Goal: Contribute content: Contribute content

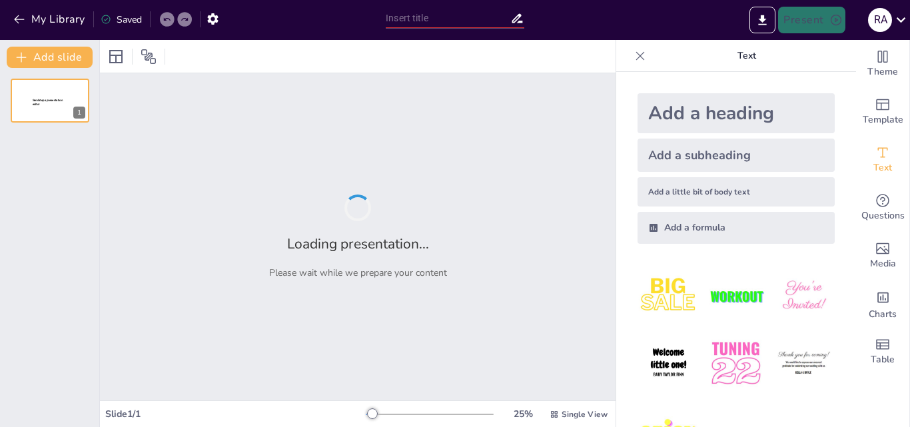
type input "Tejidos Vegetales y Animales: Estructura y Función en la Biología"
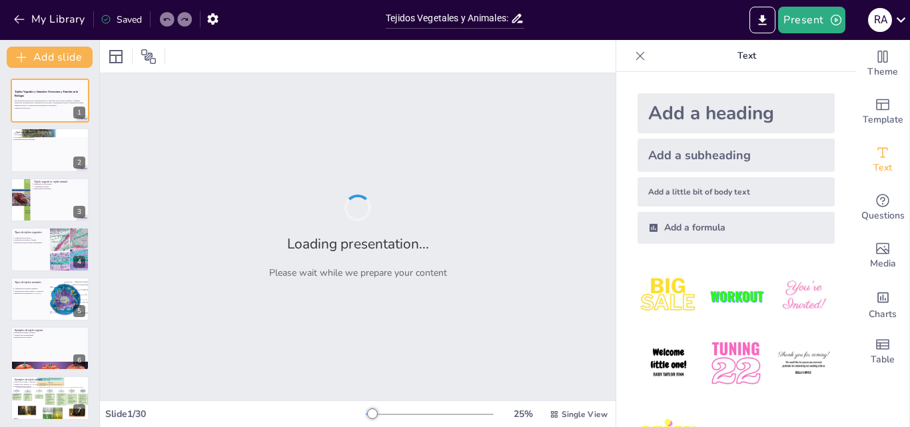
checkbox input "true"
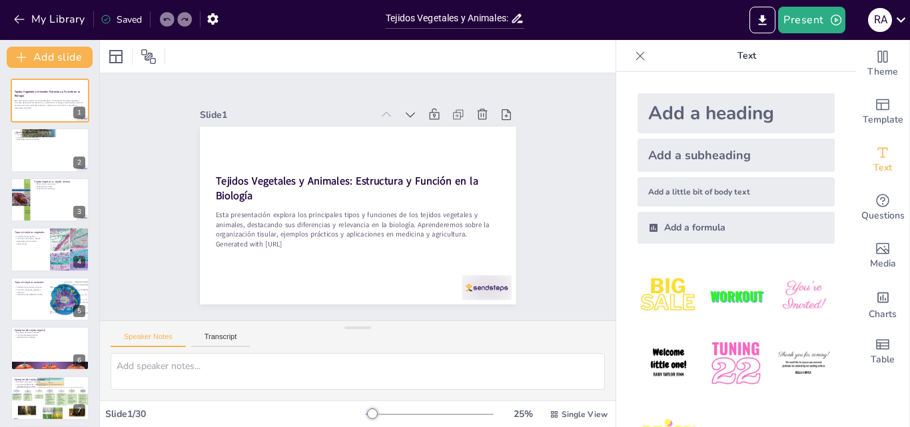
checkbox input "true"
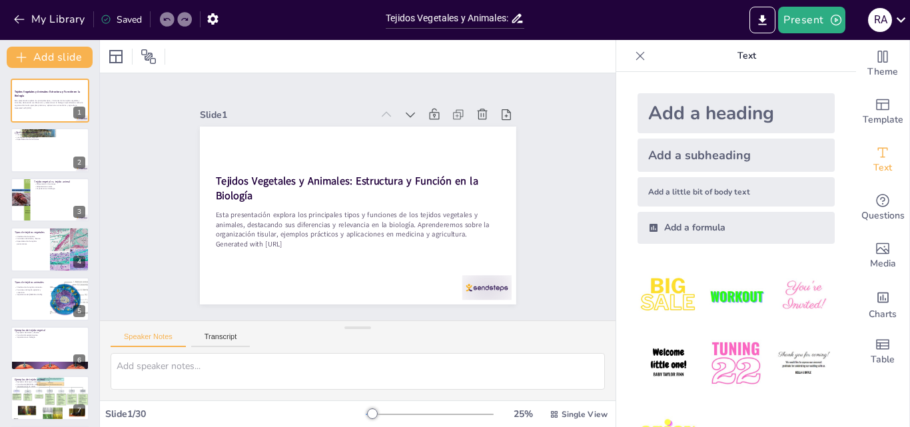
checkbox input "true"
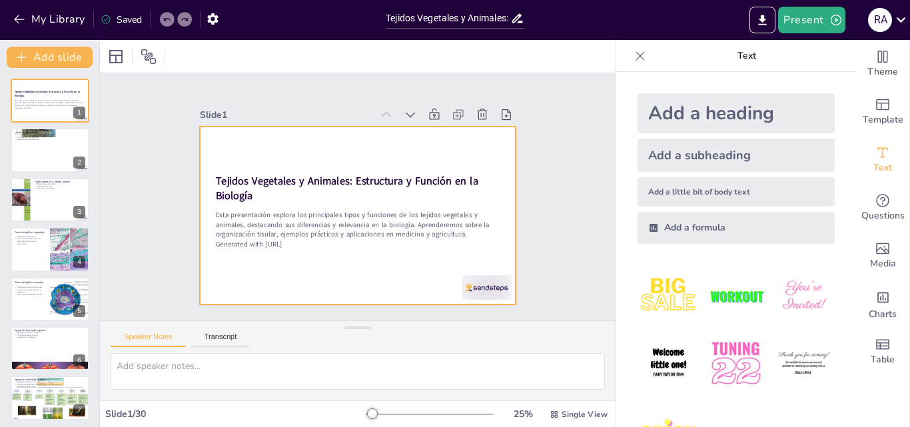
checkbox input "true"
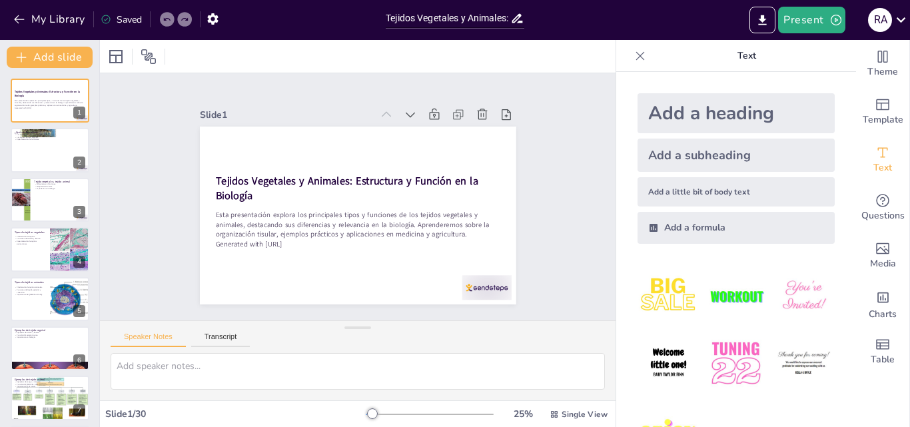
checkbox input "true"
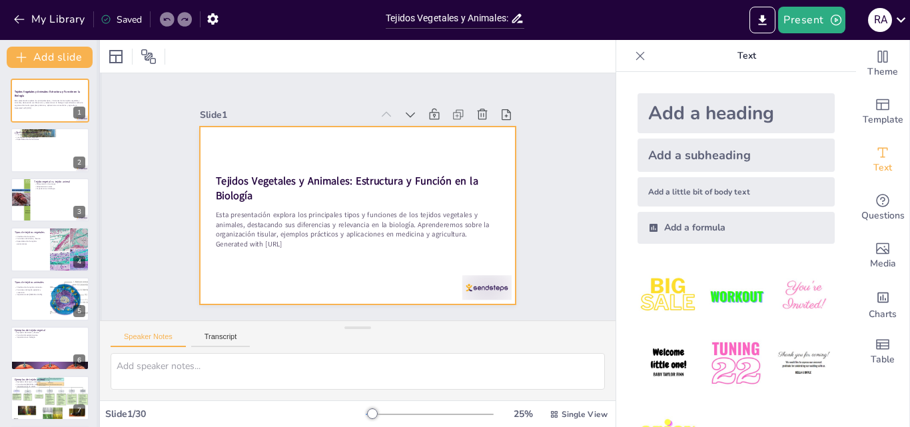
checkbox input "true"
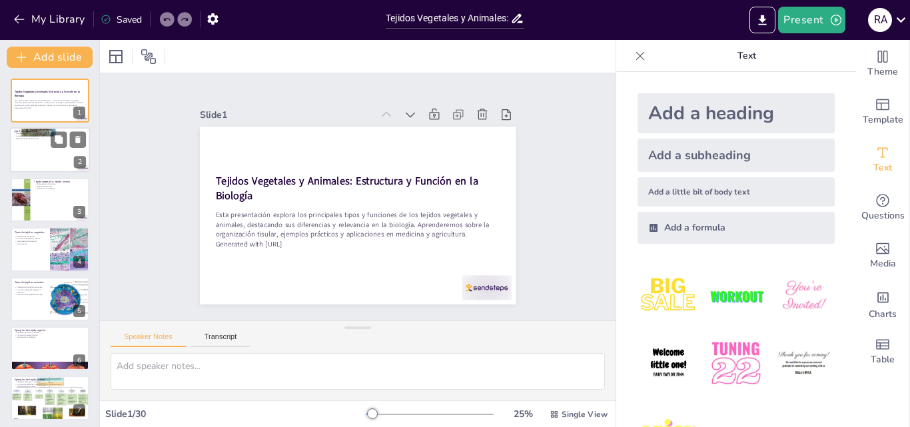
checkbox input "true"
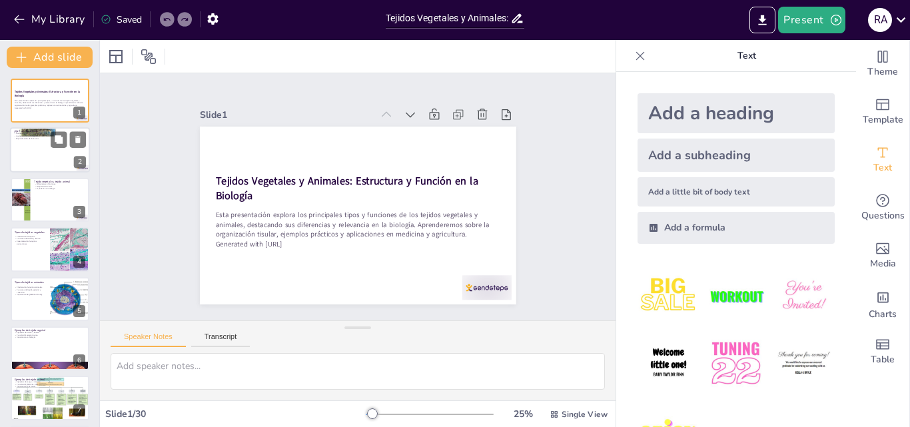
click at [65, 154] on div at bounding box center [50, 150] width 80 height 45
type textarea "Los tejidos son esenciales para la organización en organismos multicelulares, f…"
checkbox input "true"
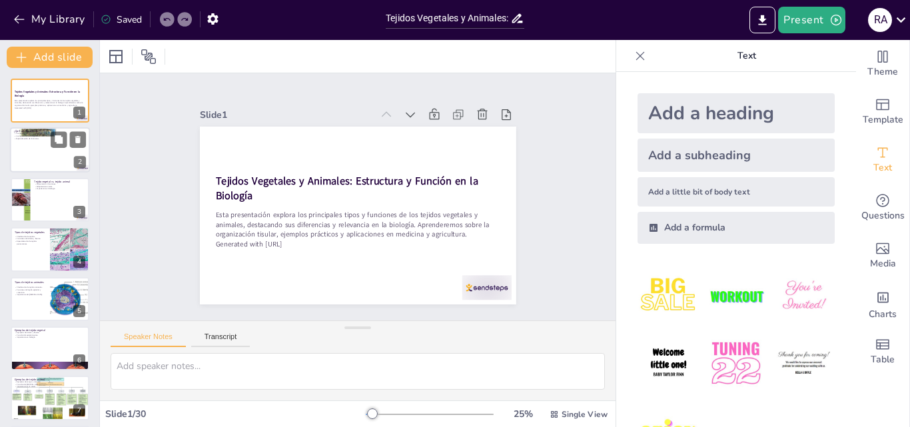
checkbox input "true"
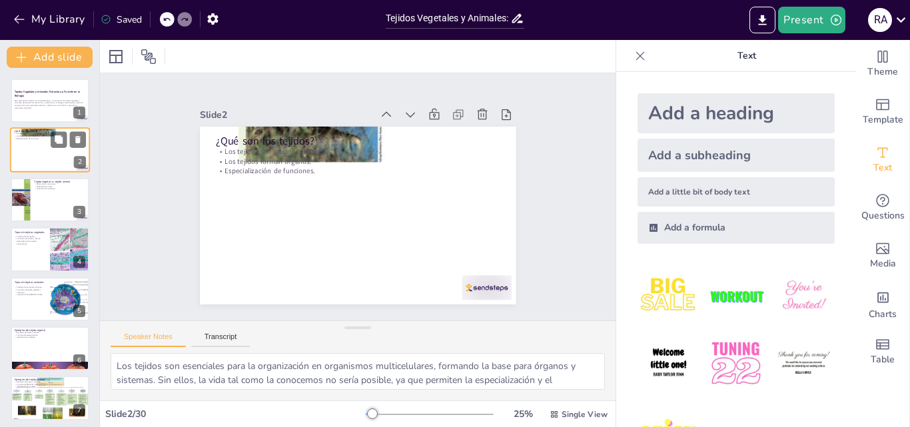
type textarea "Las diferencias en las funciones de los tejidos vegetales y animales son fundam…"
checkbox input "true"
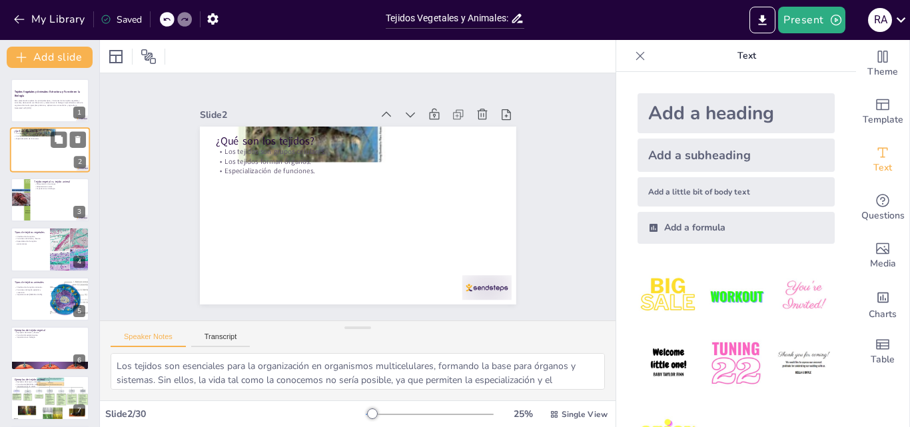
checkbox input "true"
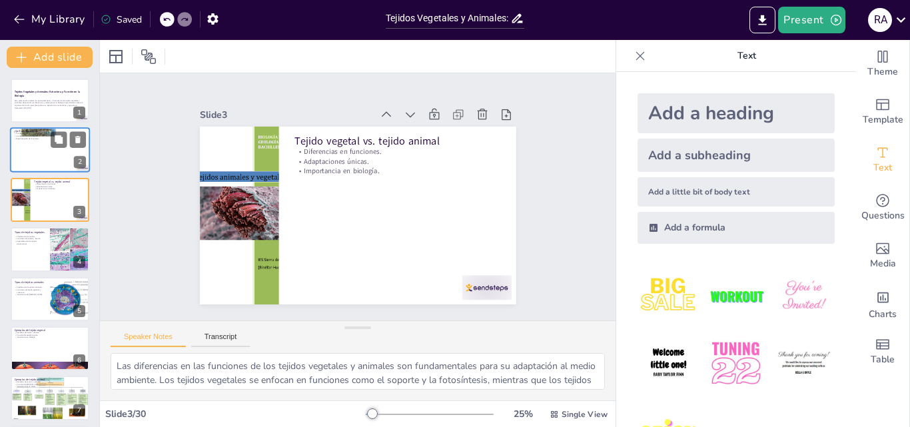
checkbox input "true"
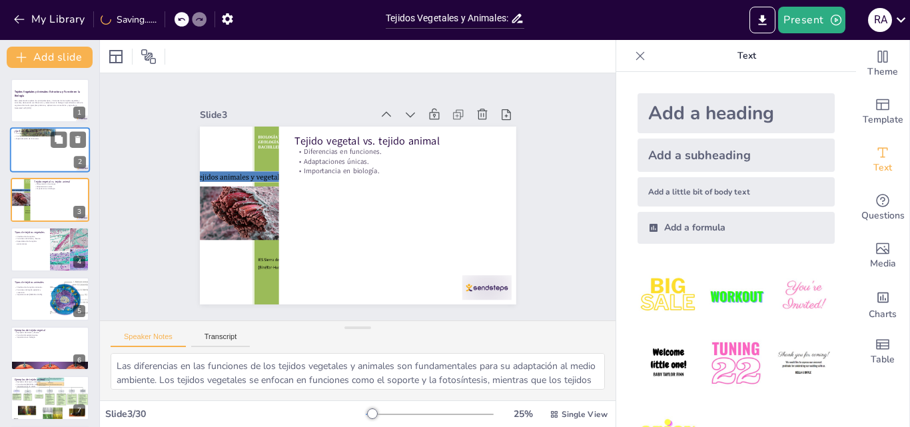
checkbox input "true"
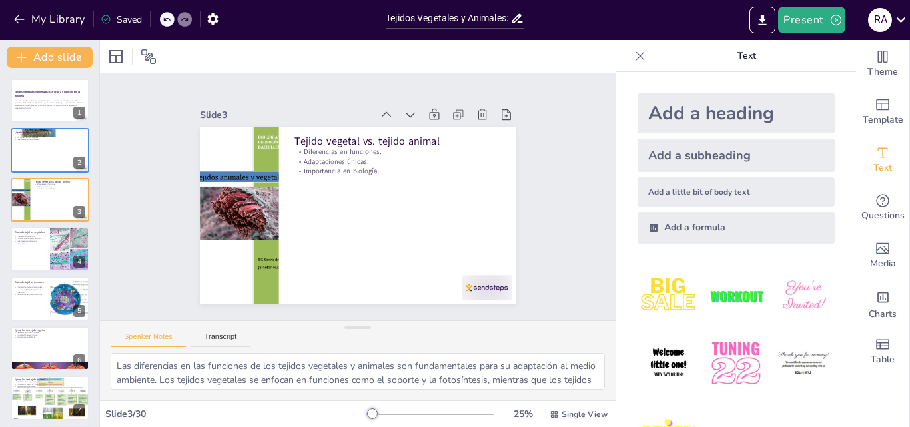
checkbox input "true"
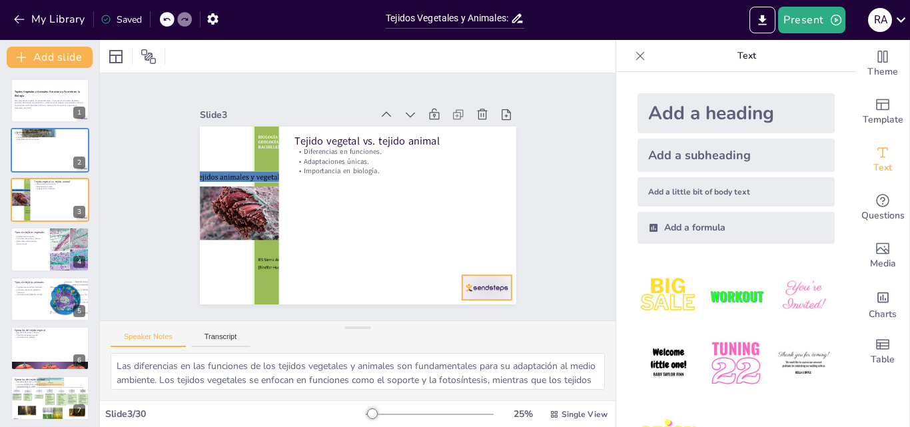
checkbox input "true"
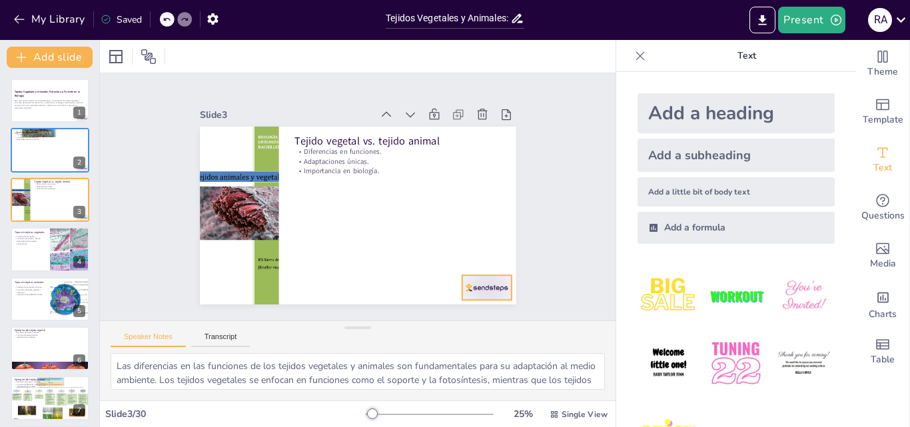
checkbox input "true"
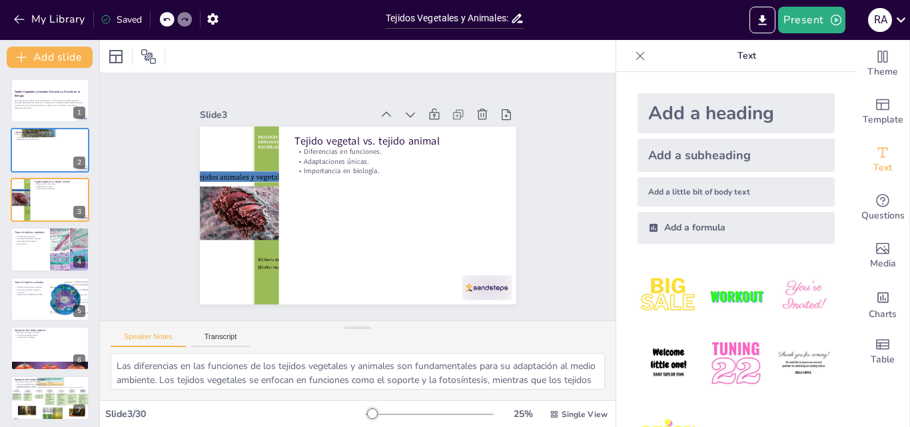
type textarea "La clasificación de los tejidos vegetales en meristemáticos y permanentes es es…"
checkbox input "true"
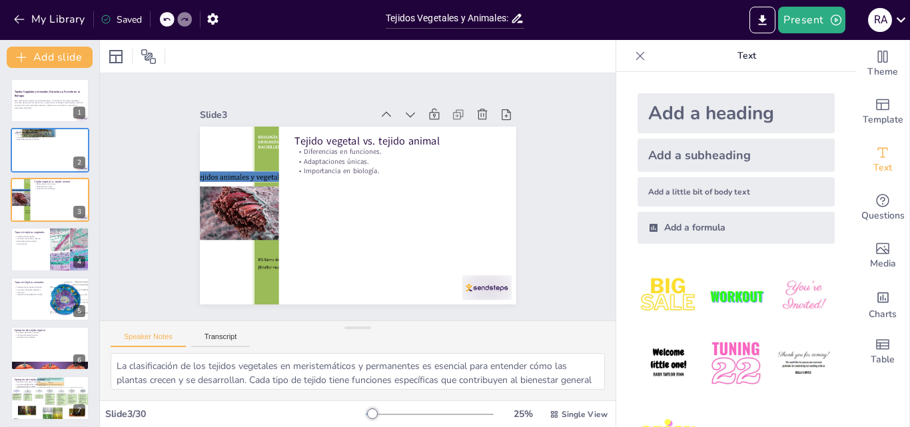
checkbox input "true"
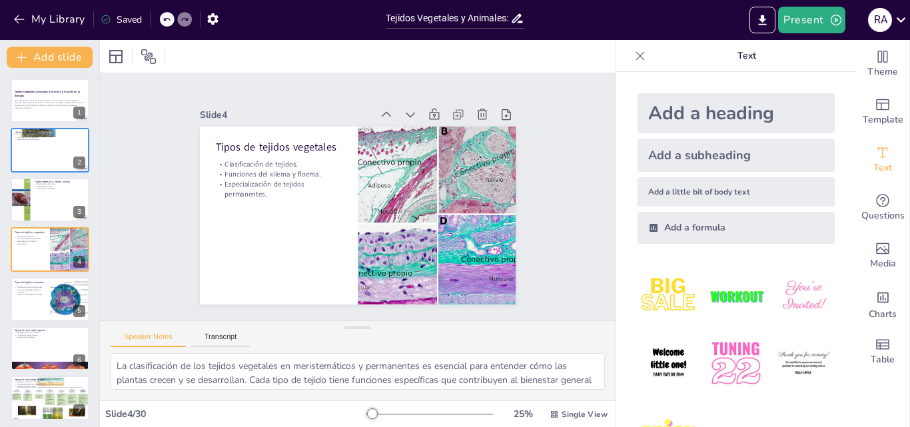
checkbox input "true"
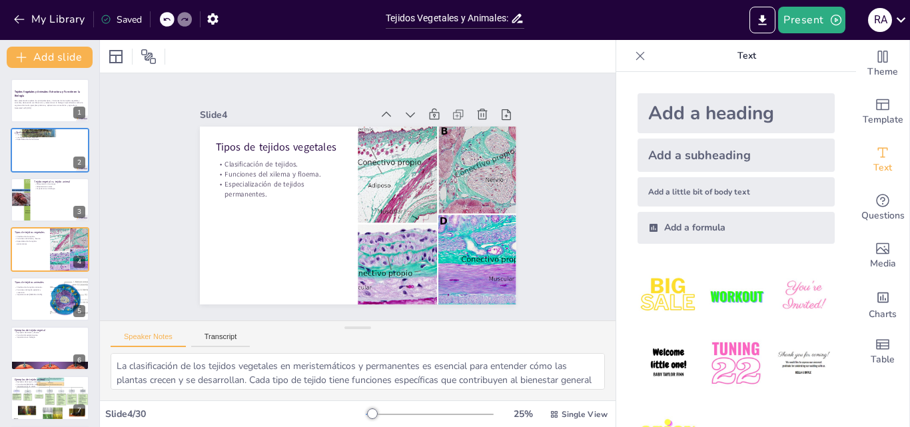
type textarea "La clasificación de los tejidos animales es fundamental para entender cómo func…"
checkbox input "true"
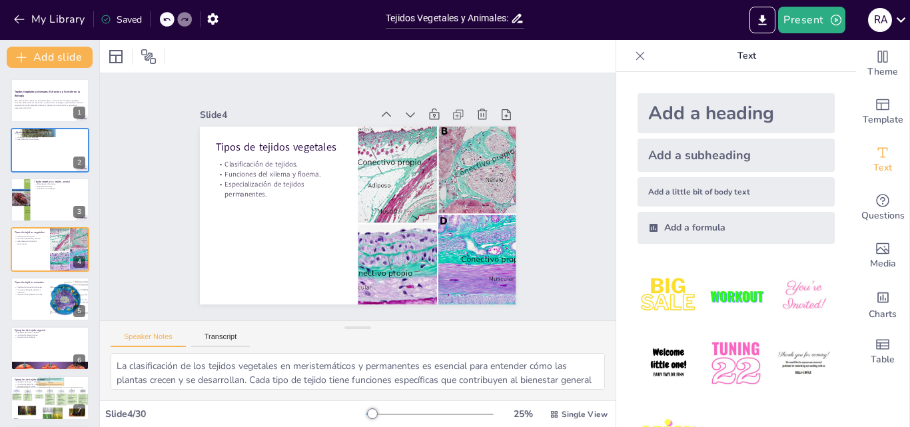
checkbox input "true"
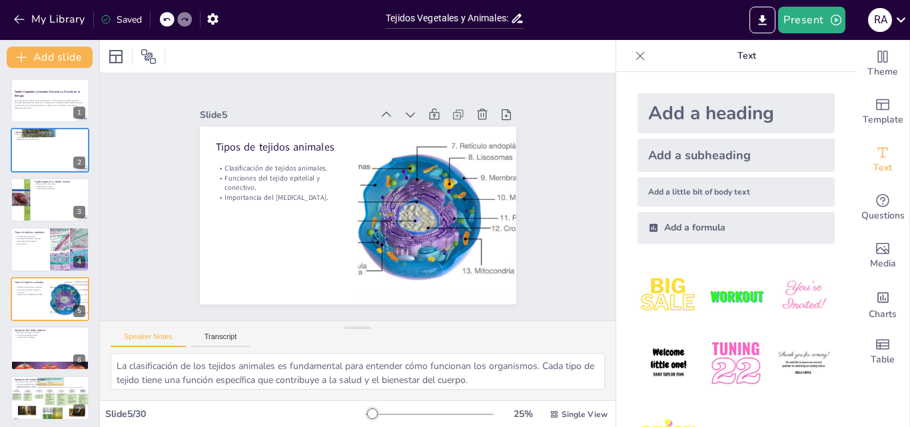
checkbox input "true"
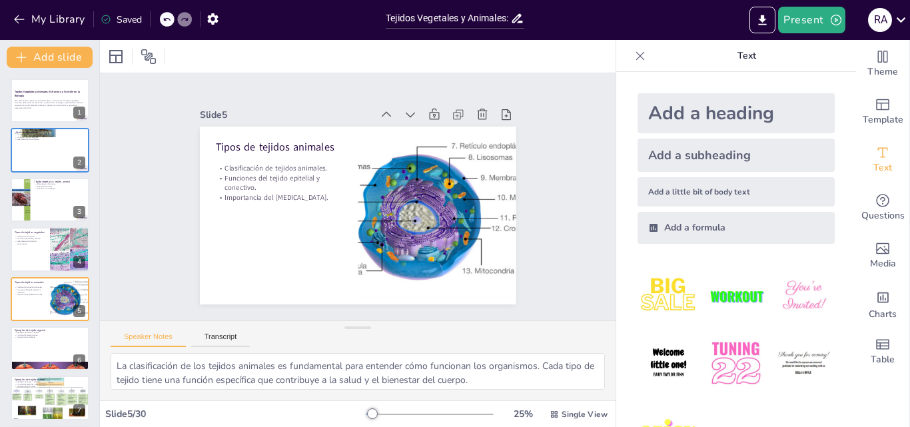
type textarea "El xilema y el floema son ejemplos clave de tejidos vegetales que permiten el t…"
checkbox input "true"
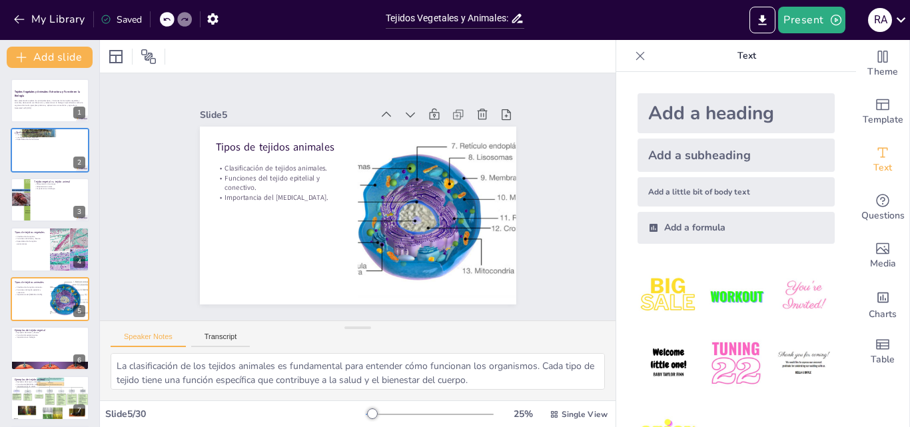
checkbox input "true"
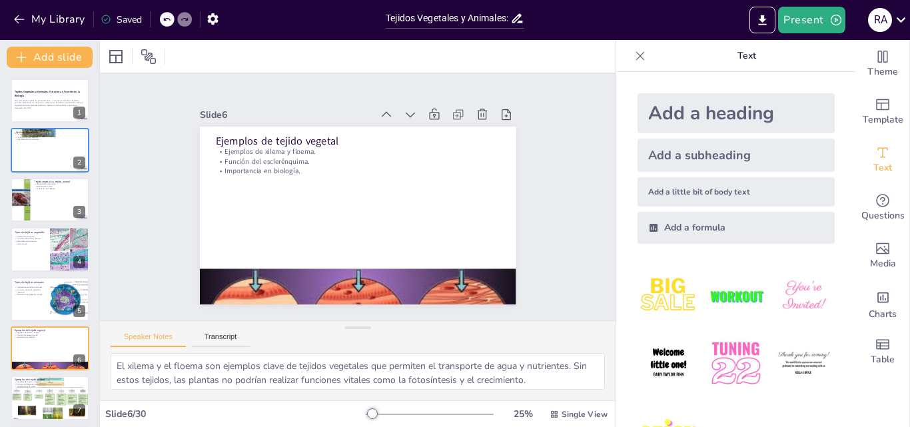
checkbox input "true"
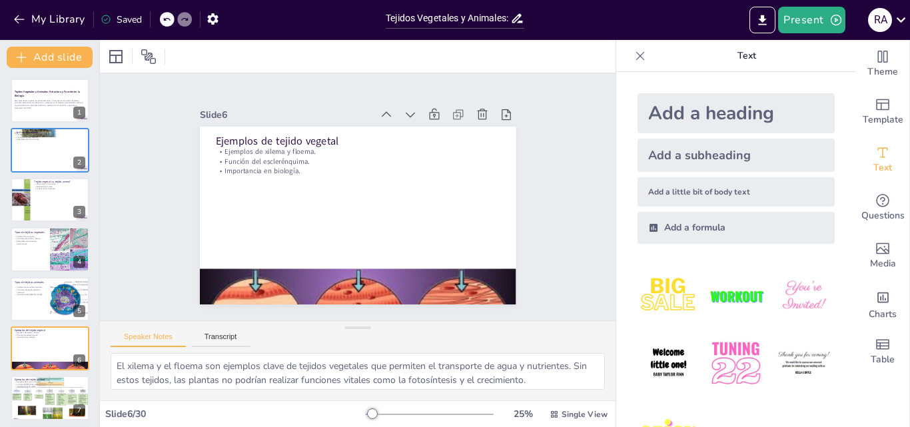
checkbox input "true"
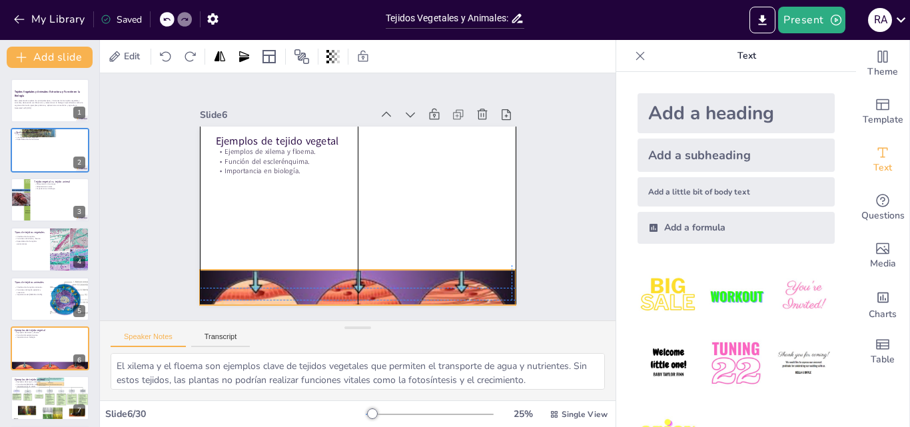
checkbox input "true"
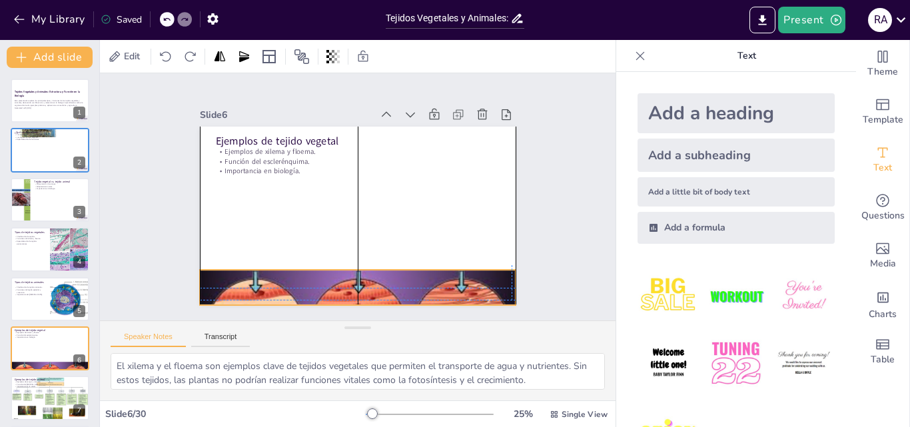
click at [505, 270] on div at bounding box center [348, 287] width 333 height 210
checkbox input "true"
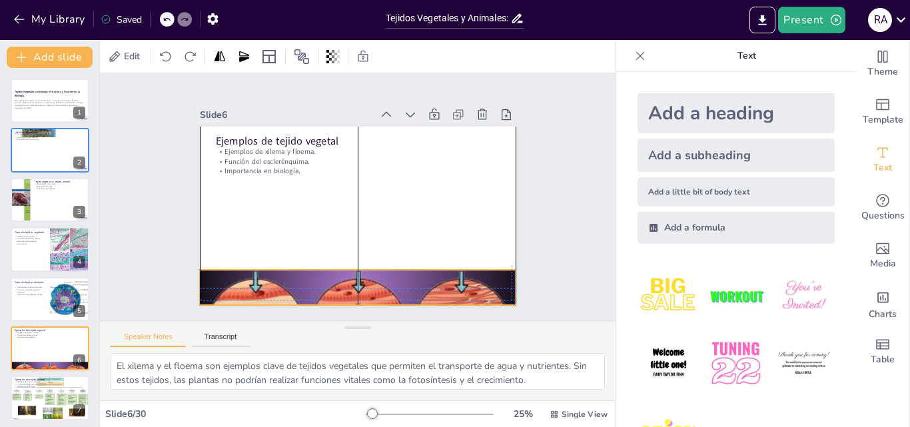
checkbox input "true"
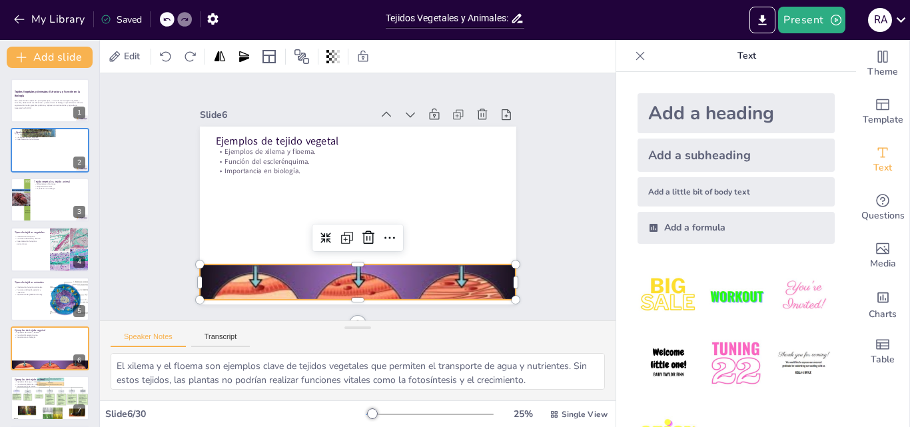
checkbox input "true"
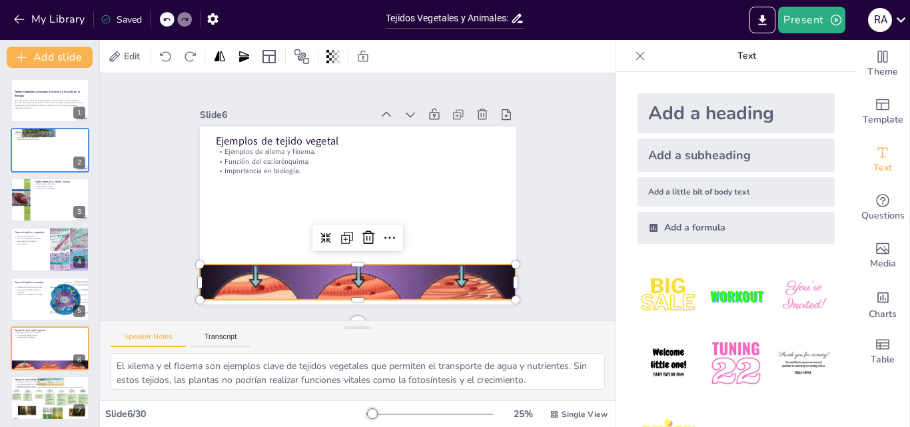
click at [528, 266] on div "Slide 1 Tejidos Vegetales y Animales: Estructura y Función en la Biología Esta …" at bounding box center [358, 196] width 438 height 325
checkbox input "true"
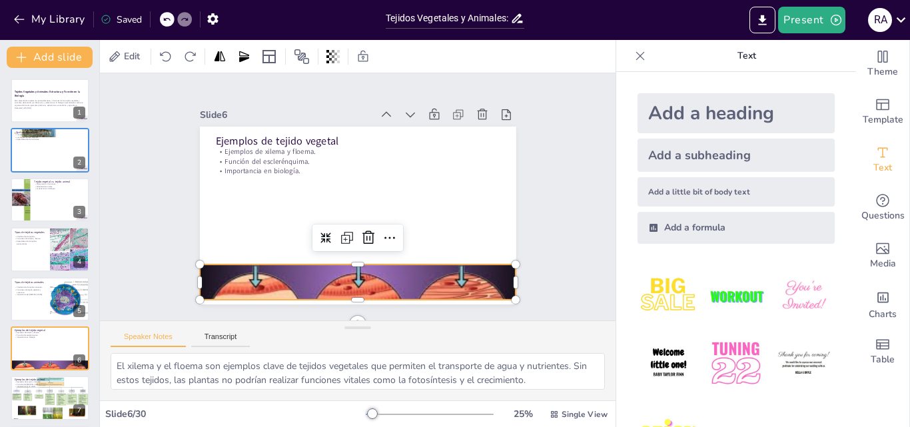
checkbox input "true"
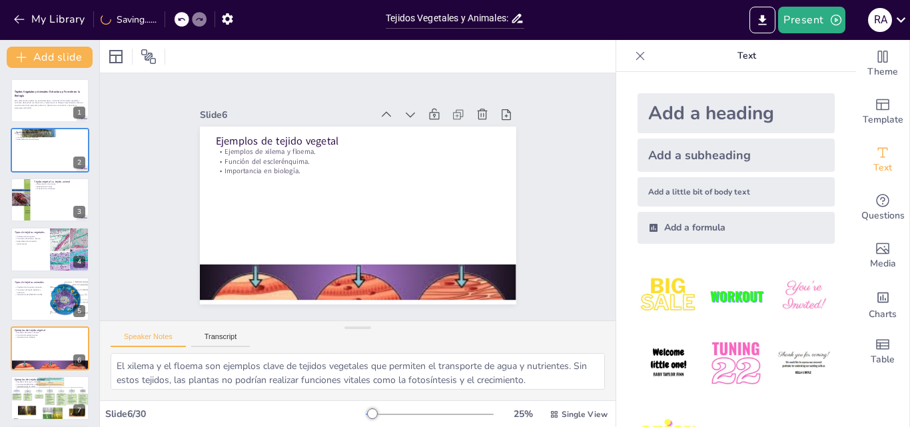
type textarea "La sangre y el músculo son ejemplos cruciales de tejidos animales que desempeña…"
checkbox input "true"
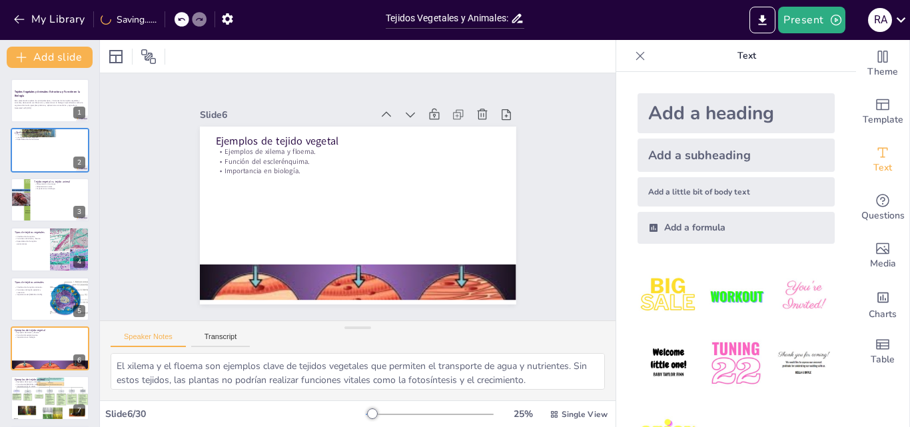
checkbox input "true"
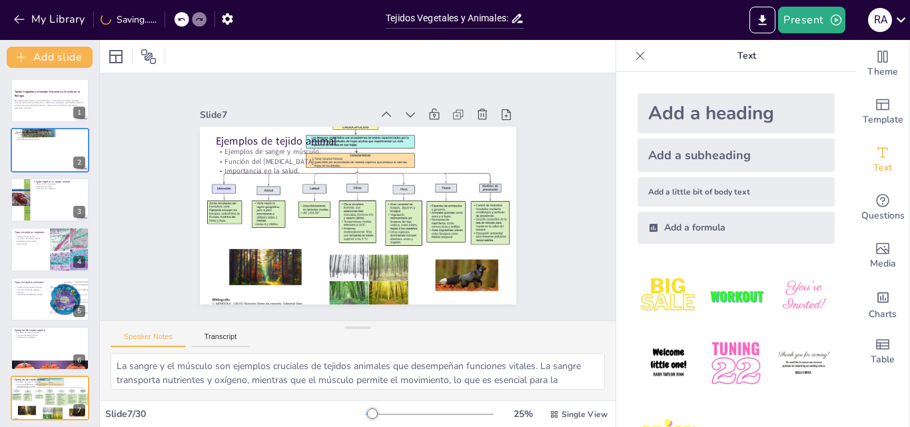
checkbox input "true"
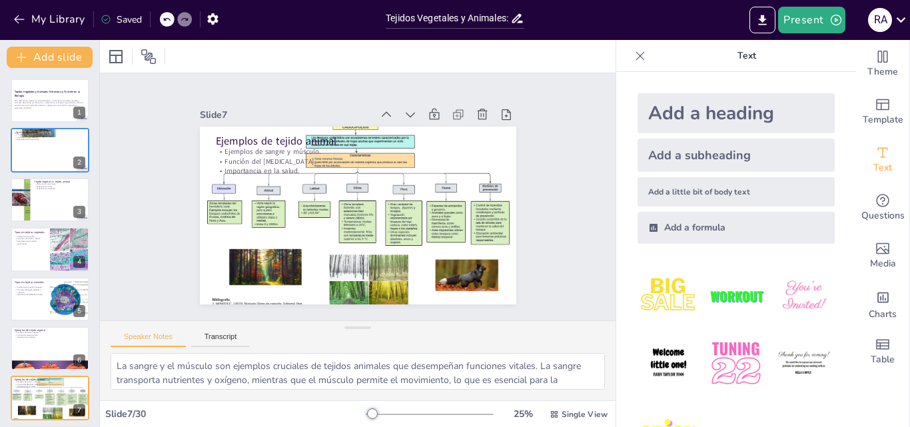
checkbox input "true"
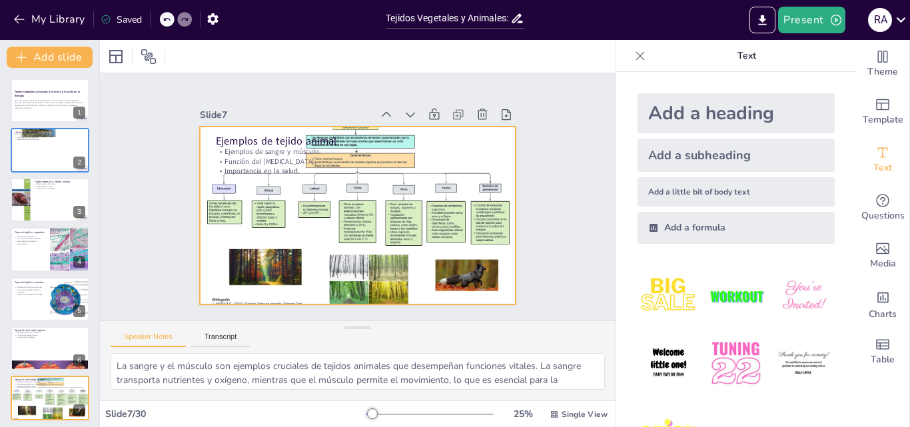
checkbox input "true"
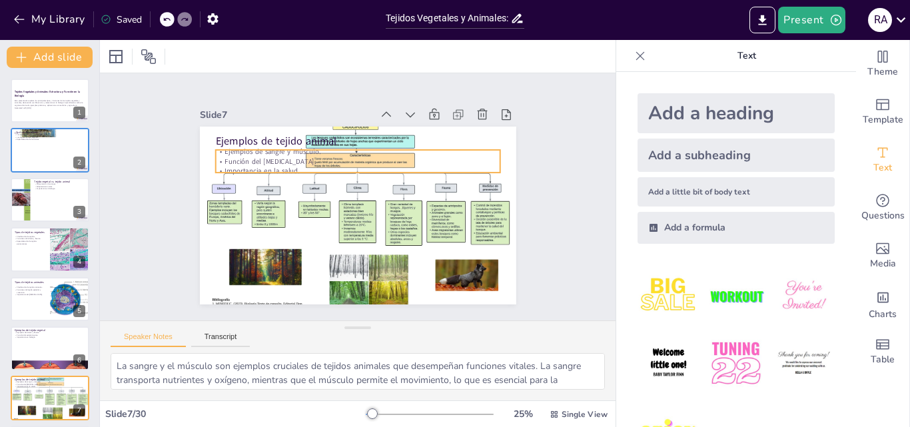
checkbox input "true"
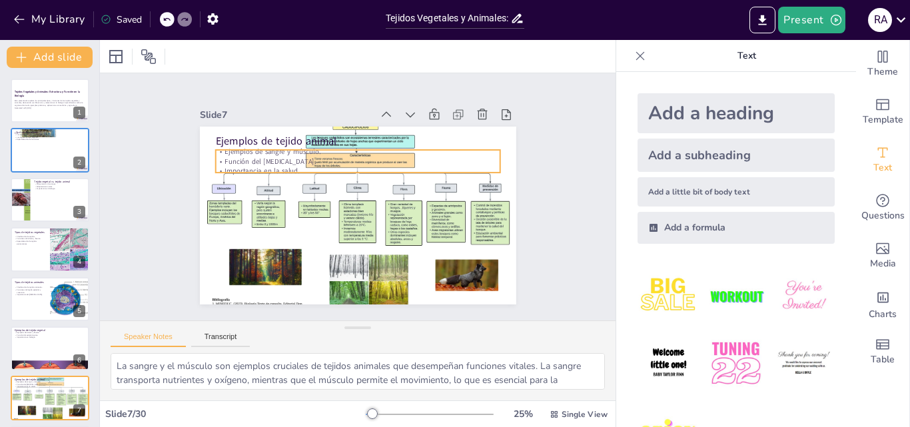
checkbox input "true"
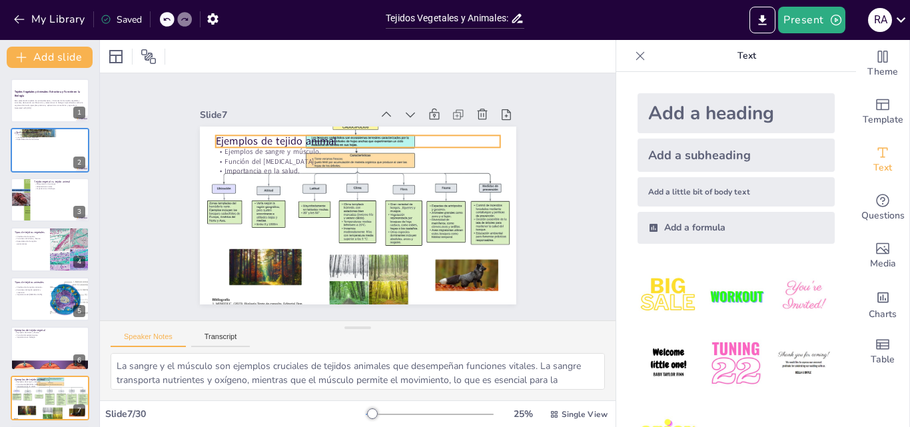
checkbox input "true"
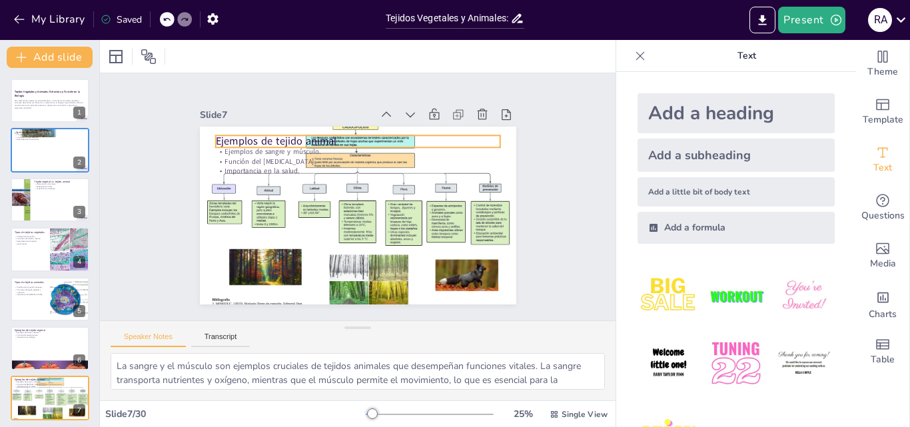
checkbox input "true"
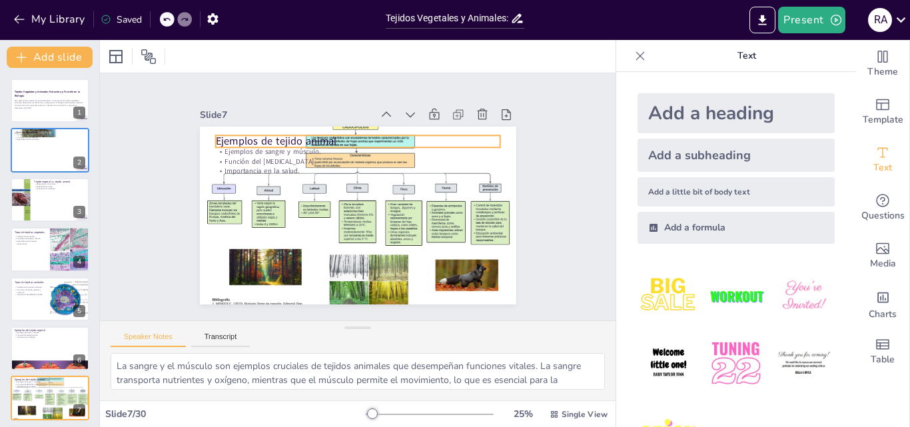
checkbox input "true"
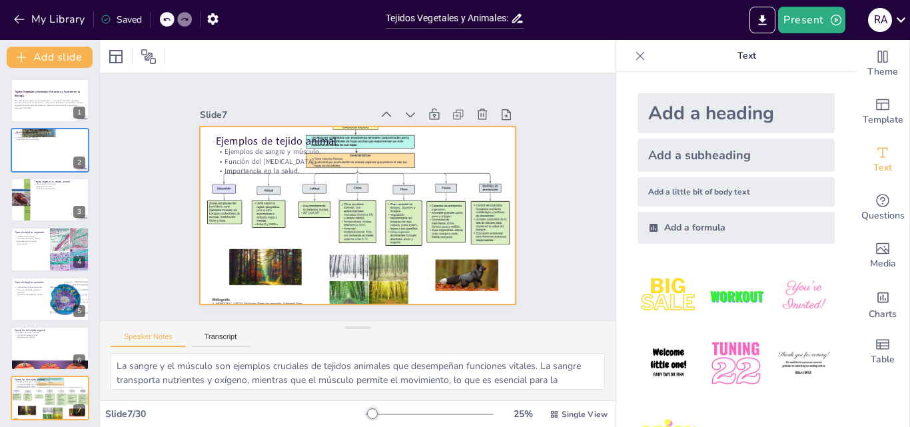
checkbox input "true"
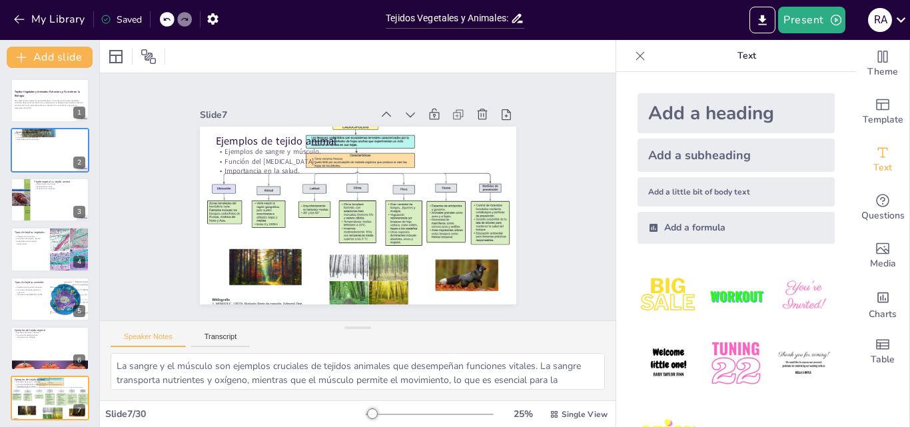
click at [563, 268] on div "Slide 1 Tejidos Vegetales y Animales: Estructura y Función en la Biología Esta …" at bounding box center [358, 197] width 539 height 300
checkbox input "true"
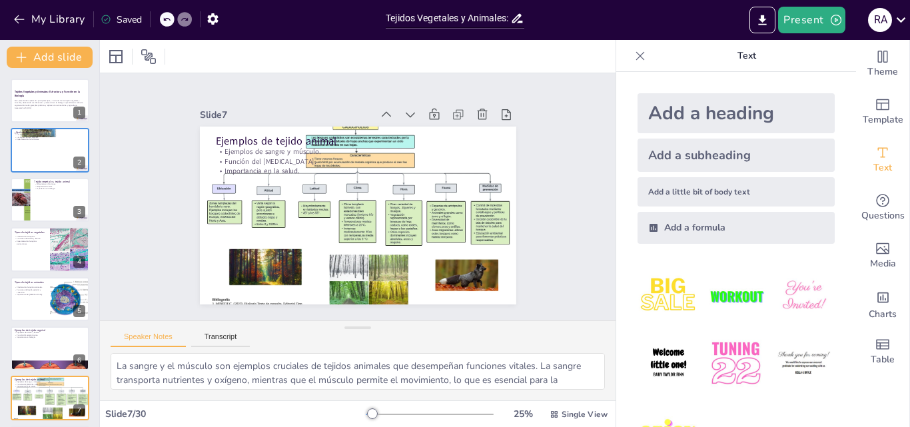
checkbox input "true"
type textarea "La rigidez de los tejidos vegetales es esencial para su función. Esta caracterí…"
checkbox input "true"
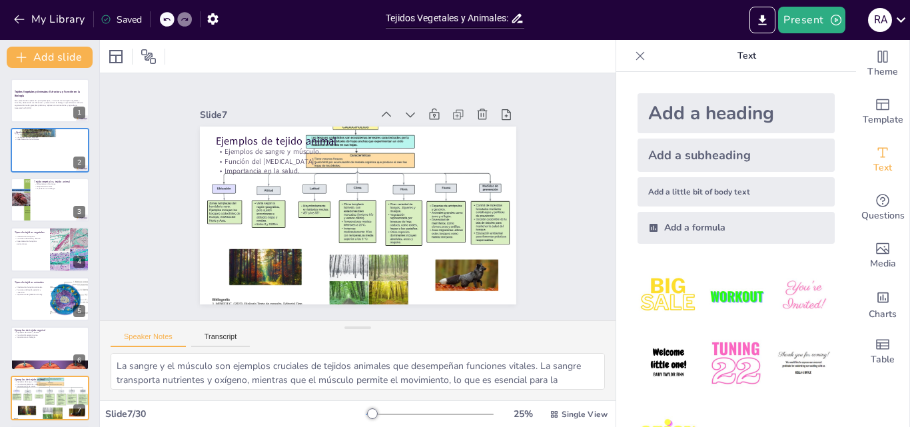
checkbox input "true"
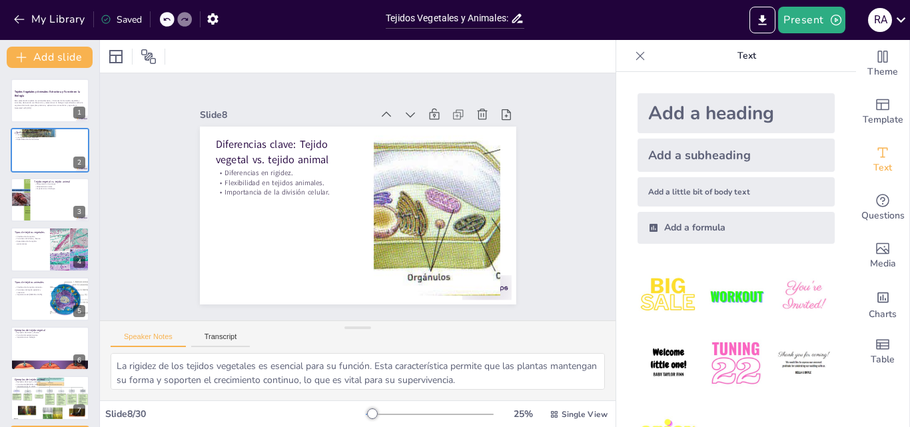
checkbox input "true"
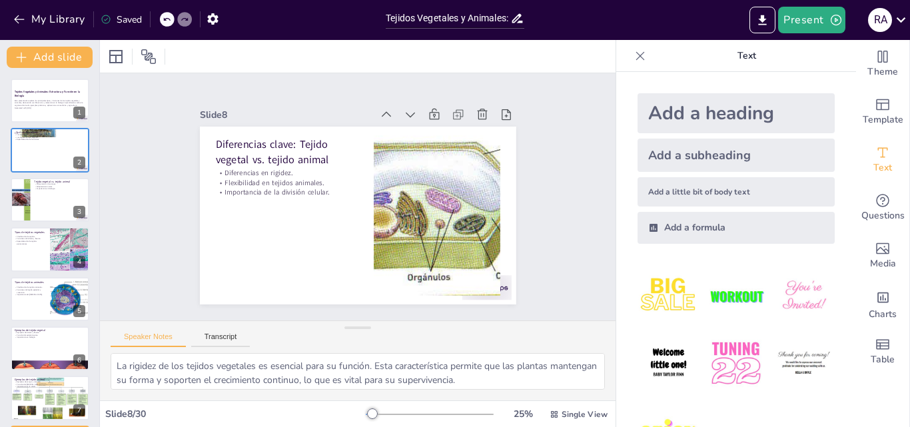
type textarea "La medicina se beneficia enormemente del conocimiento de los tejidos, especialm…"
checkbox input "true"
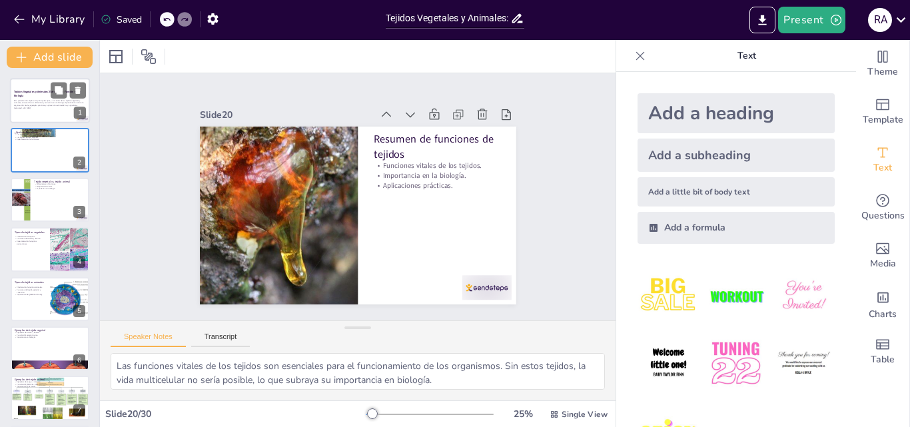
click at [67, 120] on div at bounding box center [50, 100] width 80 height 45
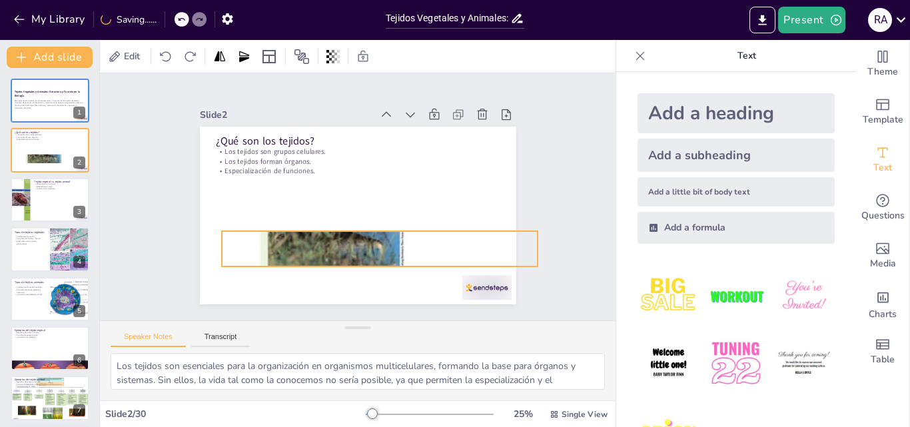
drag, startPoint x: 364, startPoint y: 125, endPoint x: 378, endPoint y: 230, distance: 105.5
click at [378, 230] on div at bounding box center [374, 251] width 356 height 430
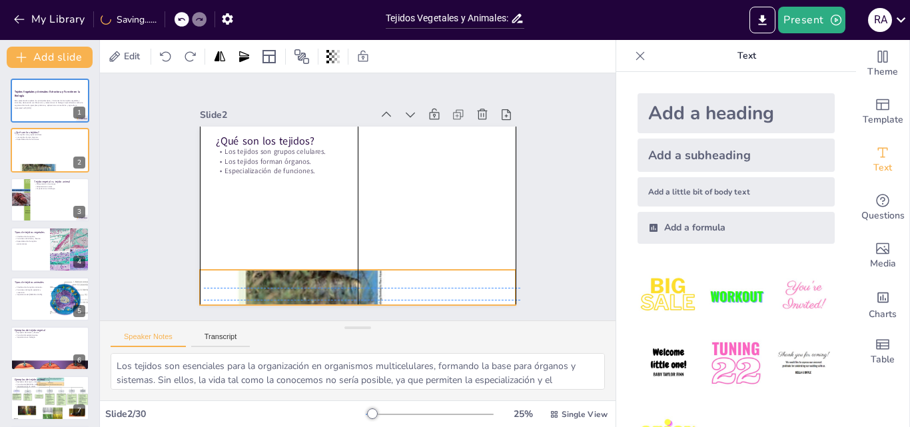
drag, startPoint x: 403, startPoint y: 236, endPoint x: 387, endPoint y: 272, distance: 39.4
click at [387, 272] on div at bounding box center [320, 279] width 451 height 492
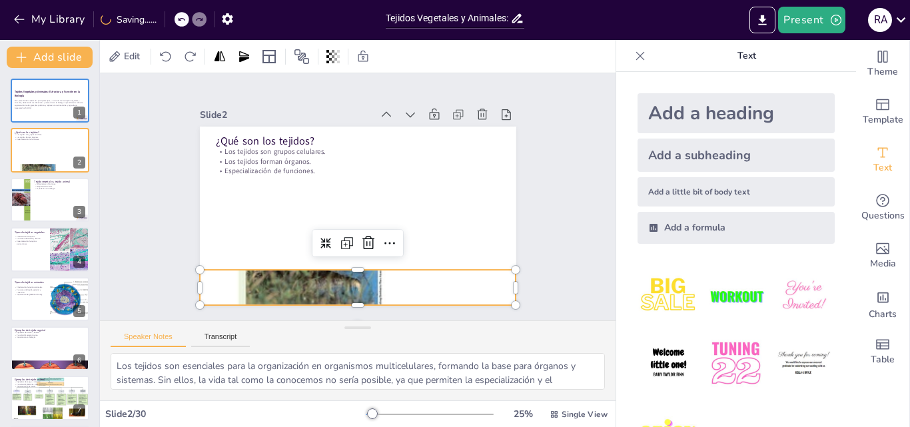
click at [549, 256] on div "Slide 1 Tejidos Vegetales y Animales: Estructura y Función en la Biología Esta …" at bounding box center [358, 196] width 516 height 247
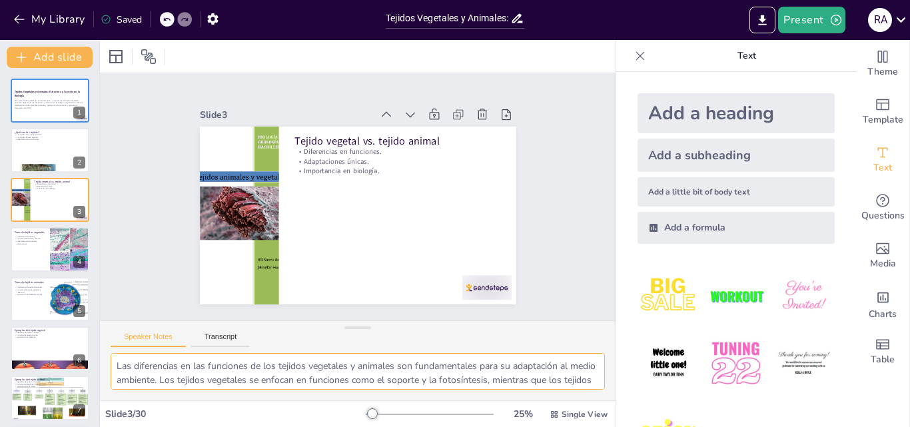
scroll to position [27, 0]
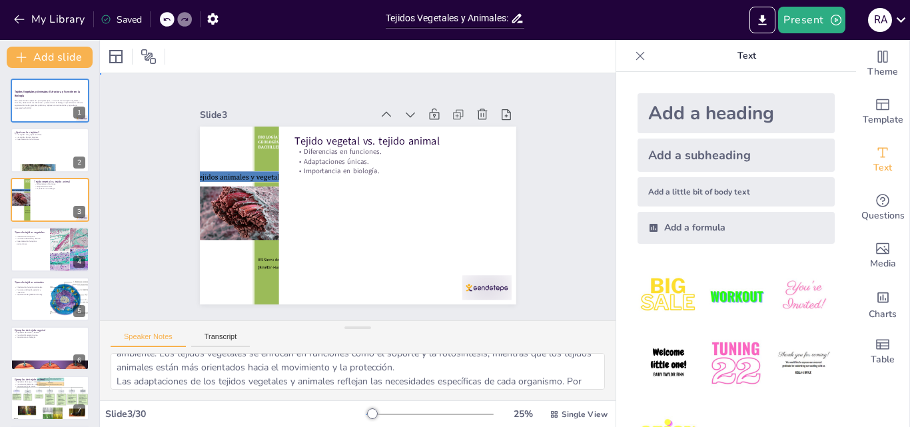
click at [592, 288] on div "Slide 1 Tejidos Vegetales y Animales: Estructura y Función en la Biología Esta …" at bounding box center [358, 197] width 556 height 349
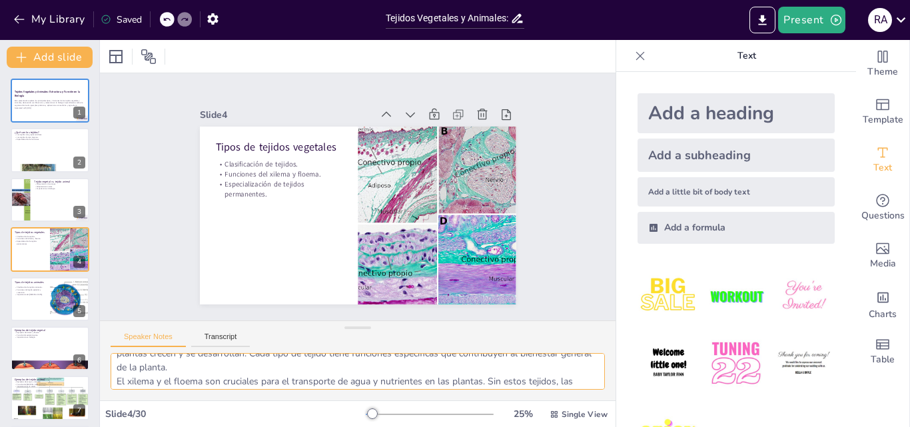
scroll to position [0, 0]
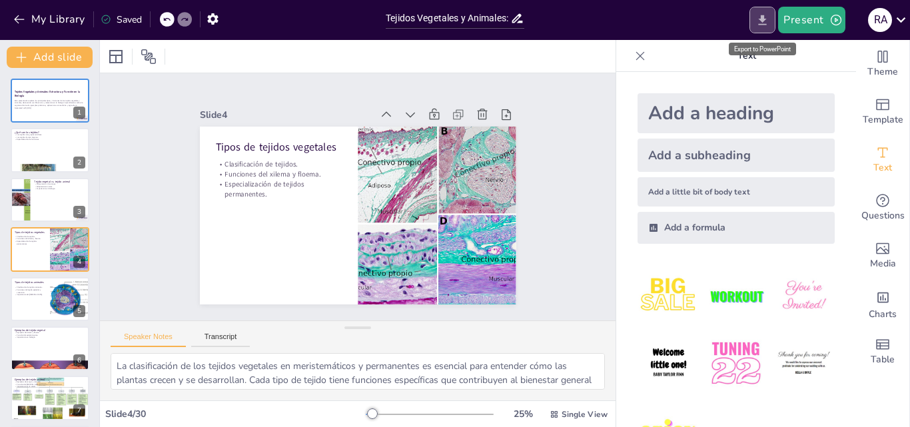
click at [771, 27] on button "Export to PowerPoint" at bounding box center [762, 20] width 26 height 27
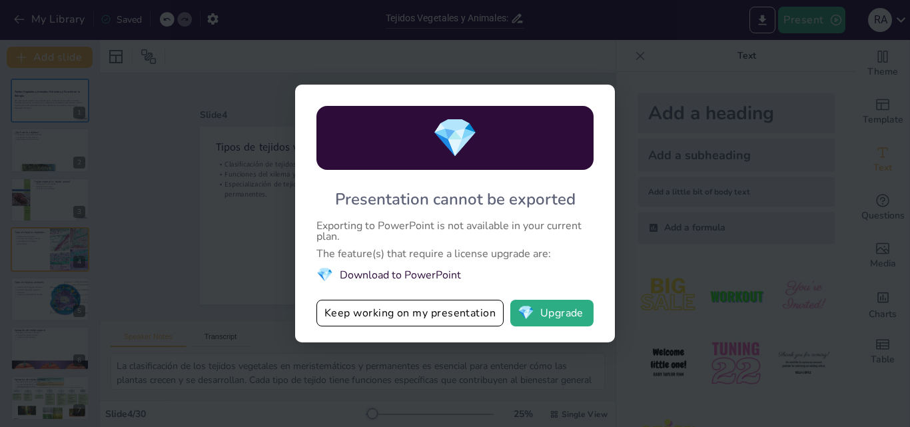
drag, startPoint x: 883, startPoint y: 0, endPoint x: 423, endPoint y: 79, distance: 466.3
click at [423, 79] on div "💎 Presentation cannot be exported Exporting to PowerPoint is not available in y…" at bounding box center [455, 213] width 910 height 427
click at [466, 318] on button "Keep working on my presentation" at bounding box center [409, 313] width 187 height 27
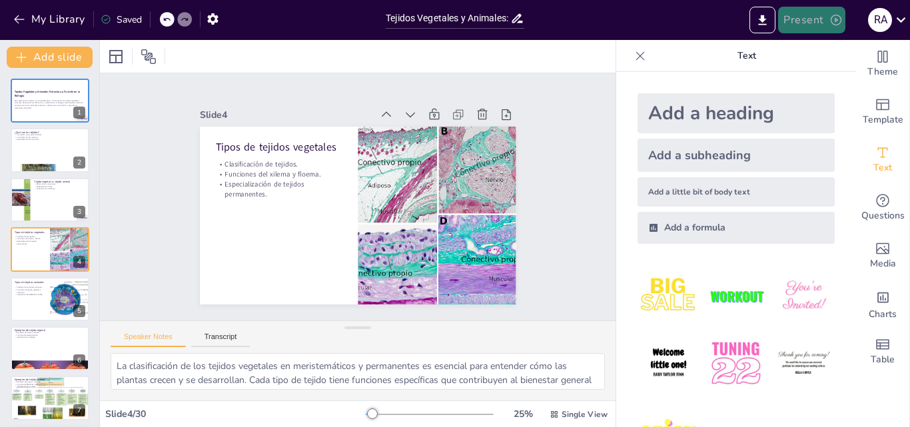
click at [825, 22] on button "Present" at bounding box center [811, 20] width 67 height 27
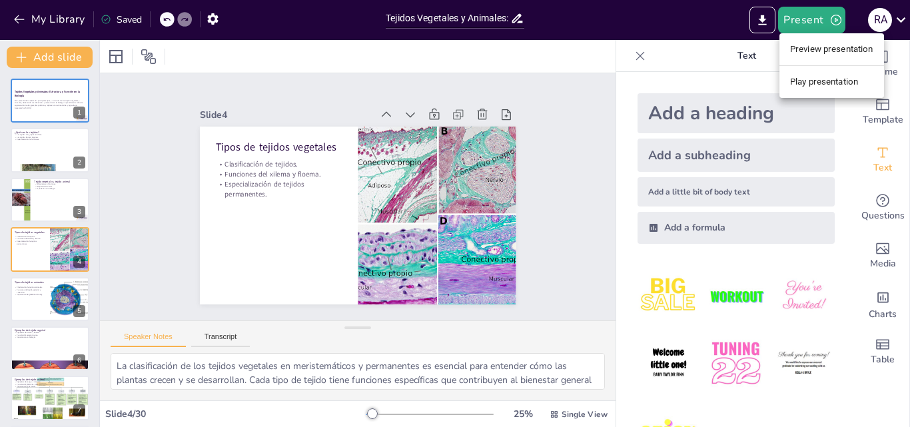
drag, startPoint x: 875, startPoint y: 1, endPoint x: 597, endPoint y: 29, distance: 279.1
click at [582, 33] on div at bounding box center [455, 213] width 910 height 427
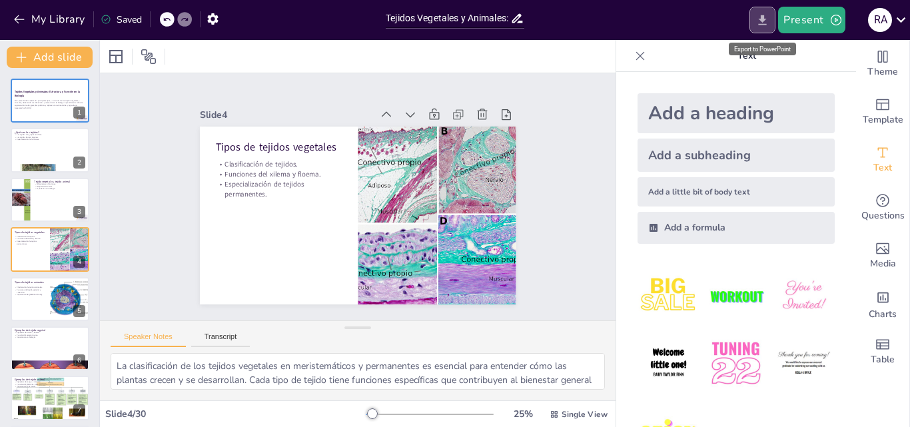
click at [760, 27] on icon "Export to PowerPoint" at bounding box center [762, 20] width 14 height 14
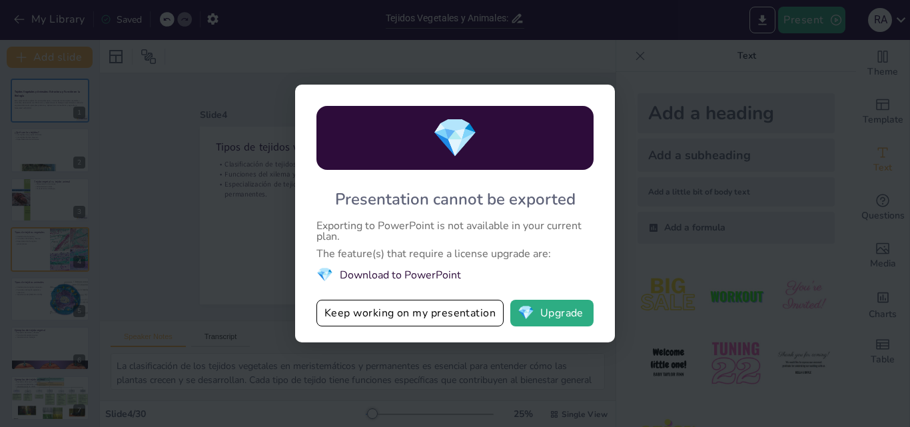
click at [271, 150] on div "💎 Presentation cannot be exported Exporting to PowerPoint is not available in y…" at bounding box center [455, 213] width 910 height 427
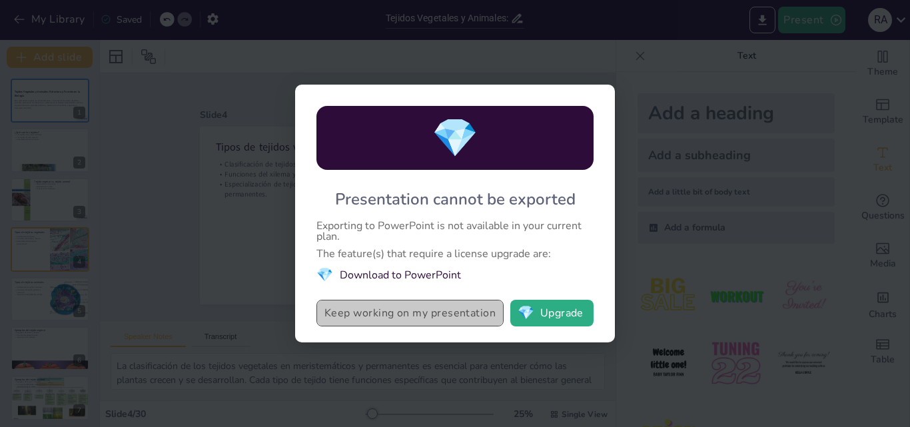
click at [466, 311] on button "Keep working on my presentation" at bounding box center [409, 313] width 187 height 27
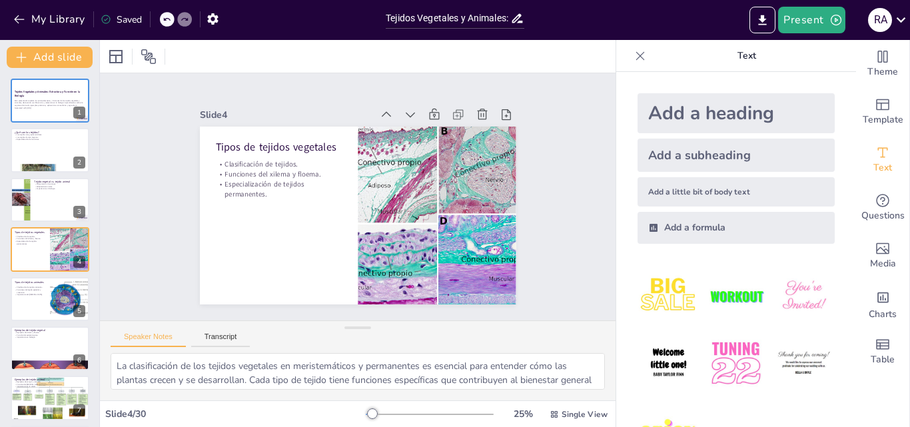
click at [594, 243] on div "Slide 1 Tejidos Vegetales y Animales: Estructura y Función en la Biología Esta …" at bounding box center [358, 197] width 539 height 300
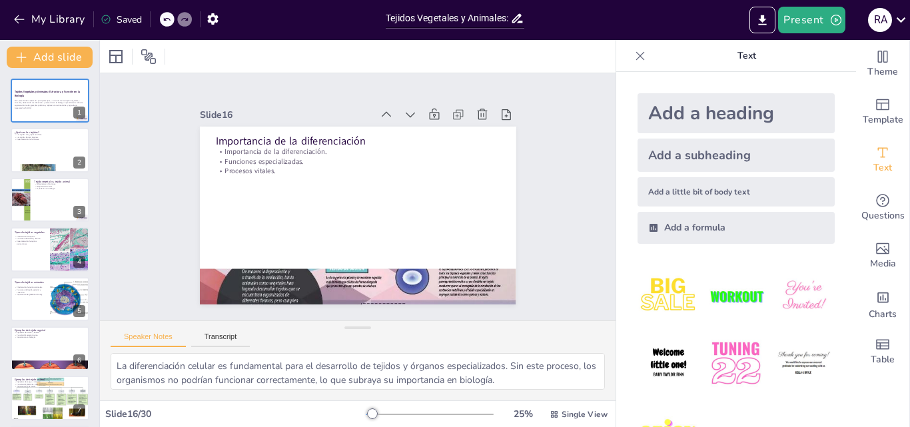
click at [631, 65] on div at bounding box center [640, 55] width 21 height 21
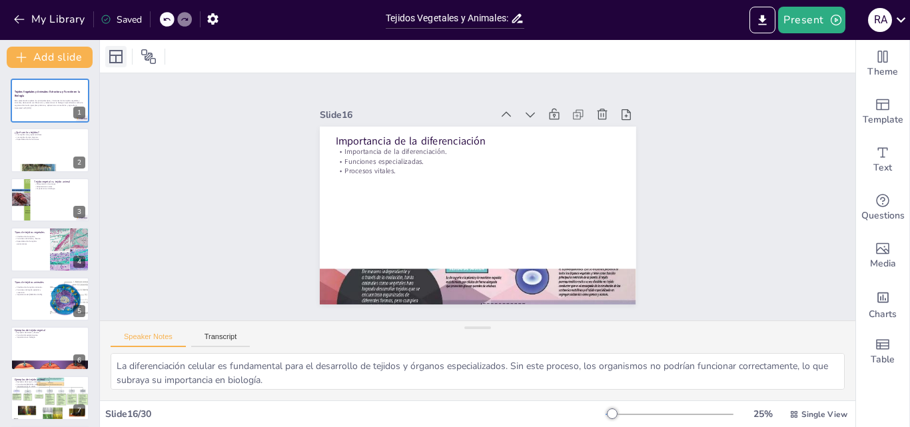
click at [118, 53] on icon at bounding box center [116, 57] width 16 height 16
click at [150, 60] on icon at bounding box center [148, 56] width 15 height 15
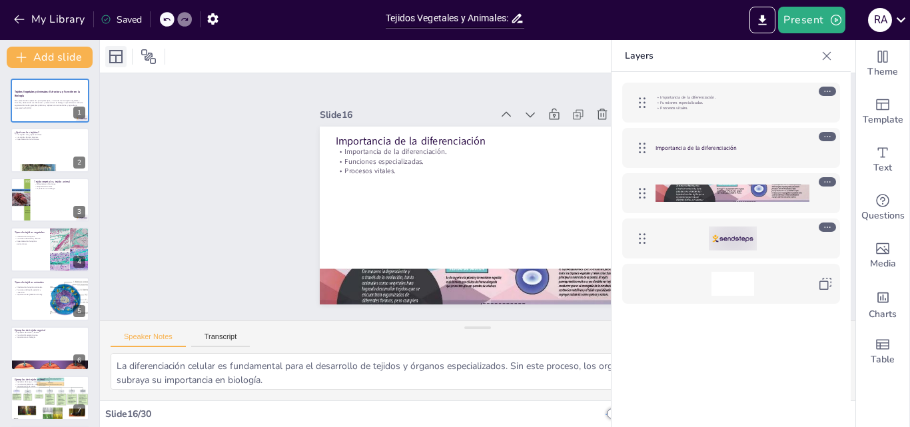
click at [122, 60] on icon at bounding box center [115, 56] width 13 height 13
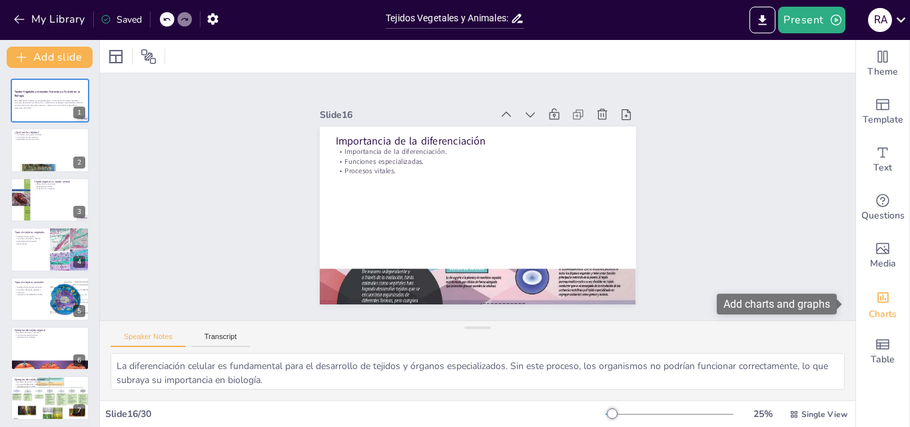
click at [876, 301] on icon "Add charts and graphs" at bounding box center [883, 297] width 14 height 14
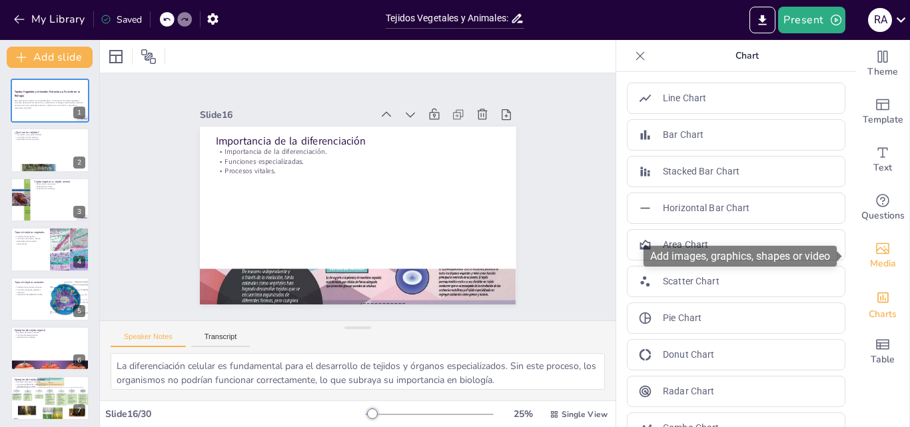
click at [876, 260] on span "Media" at bounding box center [883, 263] width 26 height 15
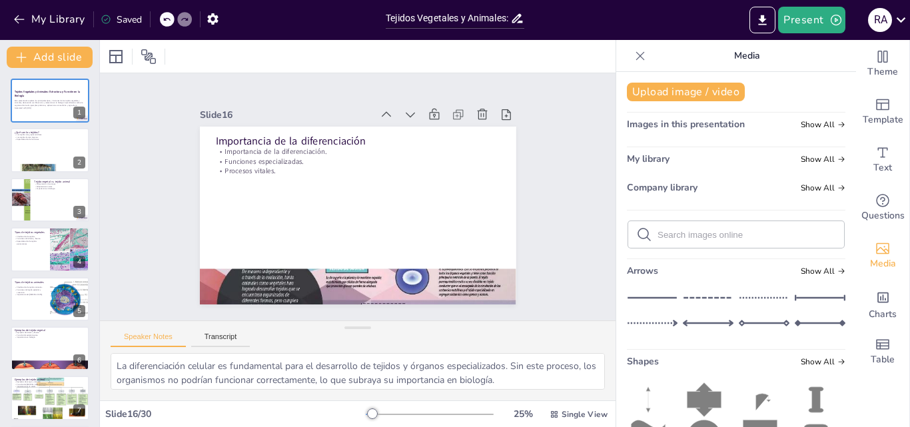
click at [634, 54] on icon at bounding box center [640, 55] width 13 height 13
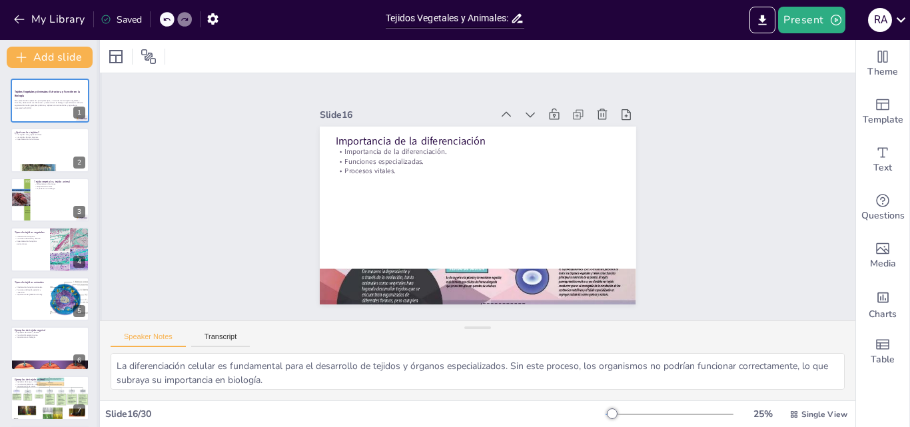
click at [97, 153] on div at bounding box center [99, 233] width 5 height 387
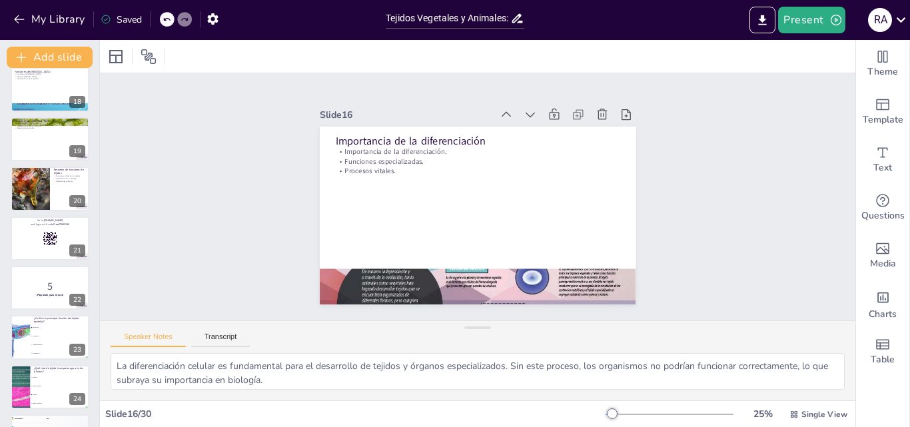
scroll to position [1143, 0]
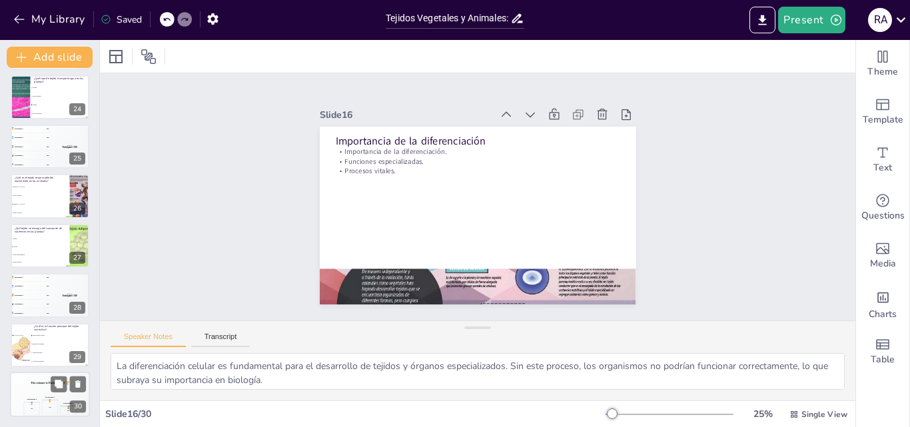
click at [60, 395] on div "Participant 2 🥈 400 Participant 1 🥇 500 Participant 3 🥉 300" at bounding box center [50, 405] width 80 height 23
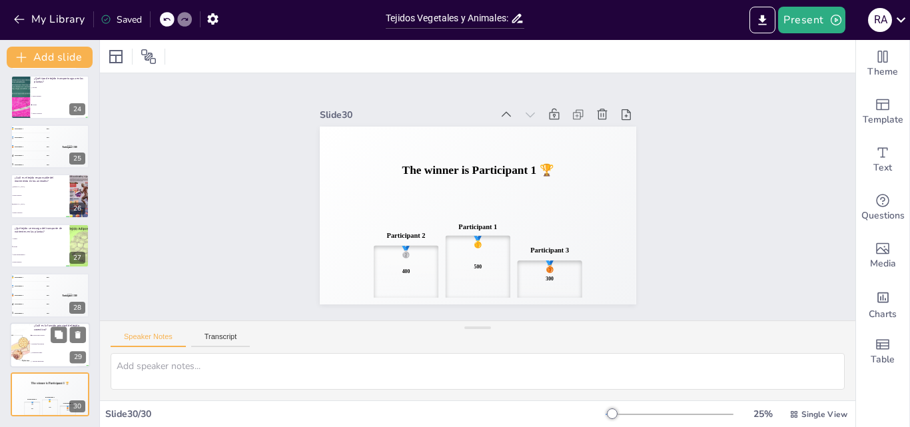
click at [30, 332] on li "Proporcionar soporte" at bounding box center [60, 335] width 60 height 9
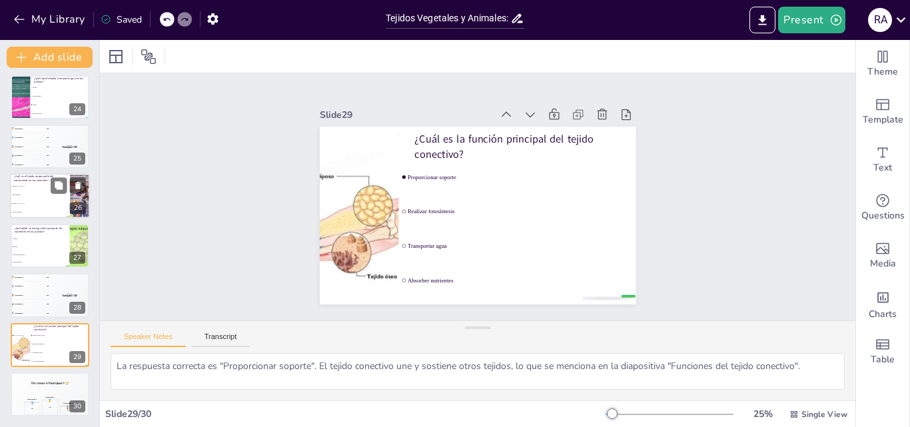
click at [41, 197] on li "Tejido epitelial" at bounding box center [40, 195] width 60 height 9
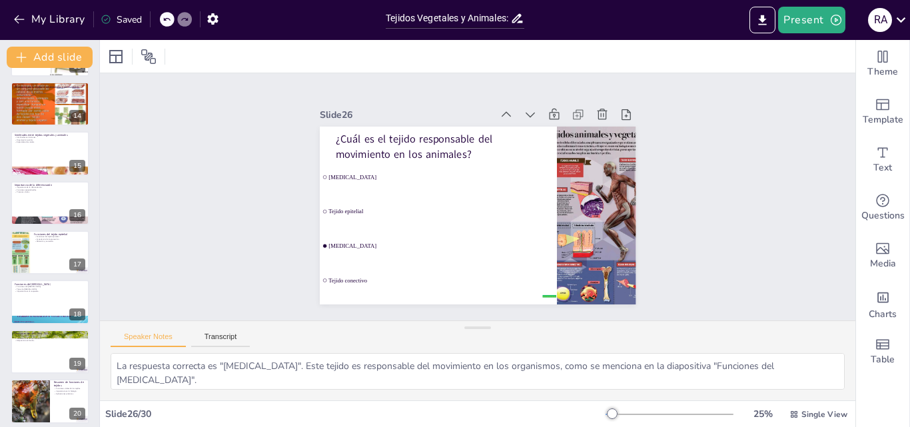
scroll to position [638, 0]
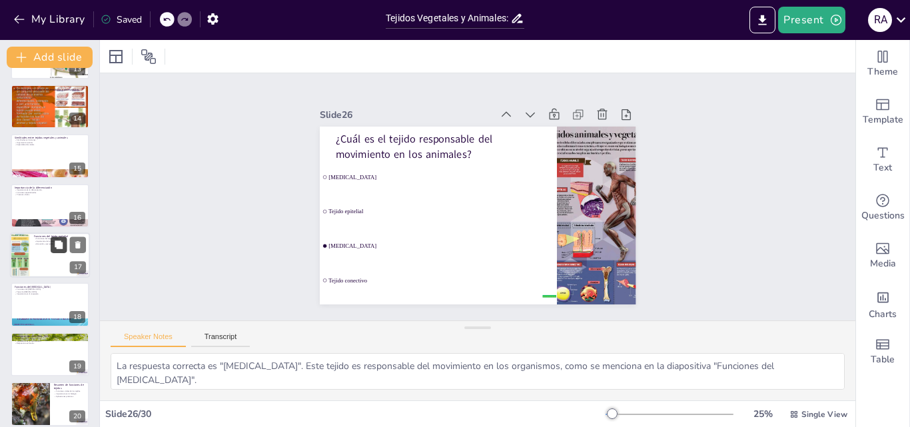
click at [61, 244] on icon at bounding box center [59, 244] width 8 height 8
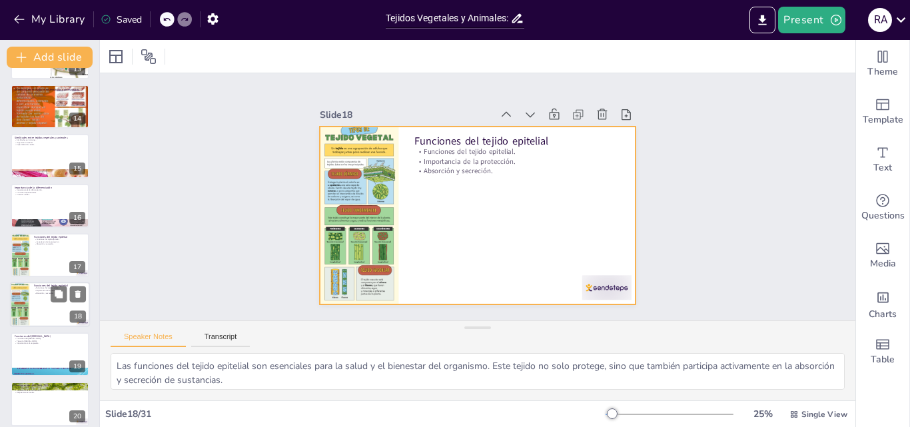
scroll to position [696, 0]
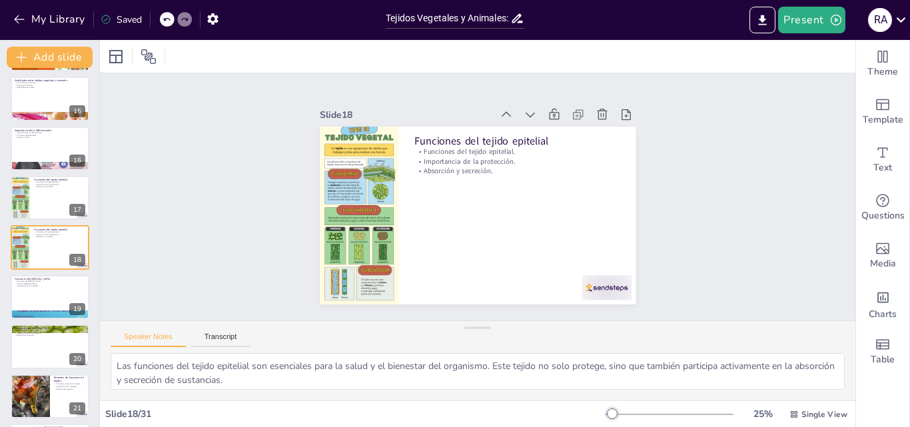
click at [181, 23] on div at bounding box center [184, 19] width 15 height 15
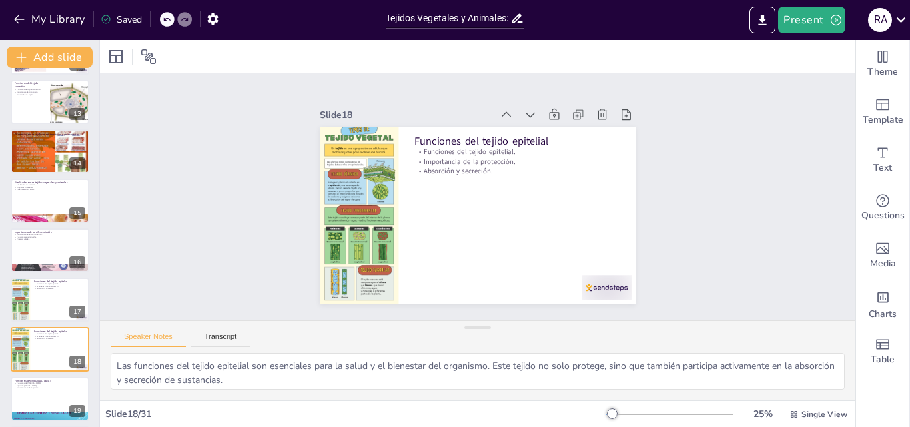
scroll to position [584, 0]
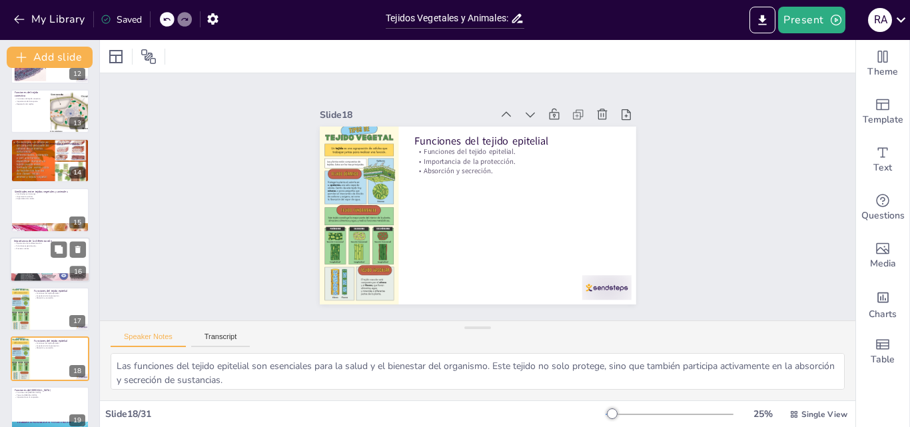
click at [31, 262] on div at bounding box center [50, 259] width 80 height 45
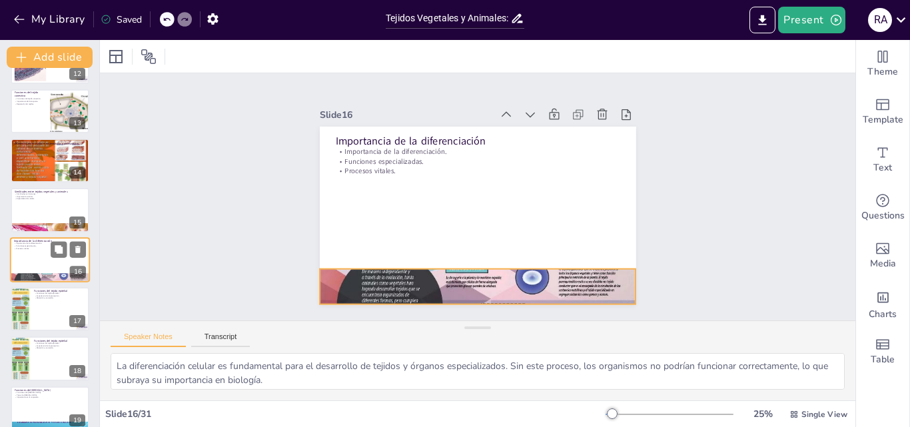
scroll to position [596, 0]
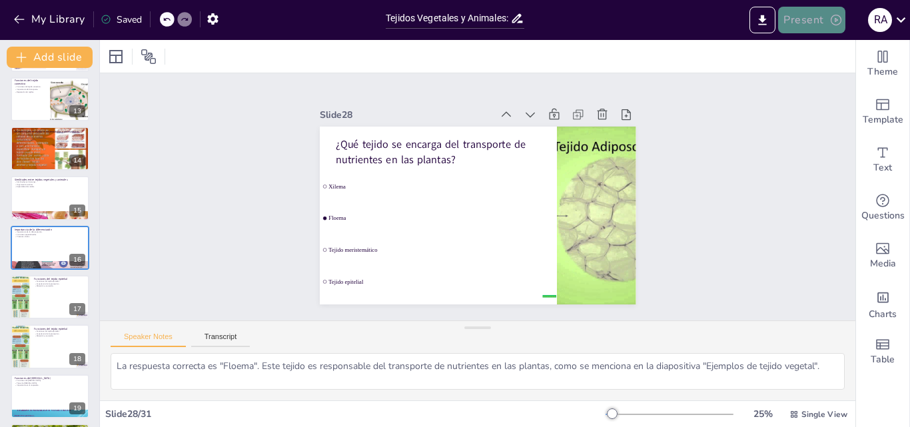
click at [828, 23] on button "Present" at bounding box center [811, 20] width 67 height 27
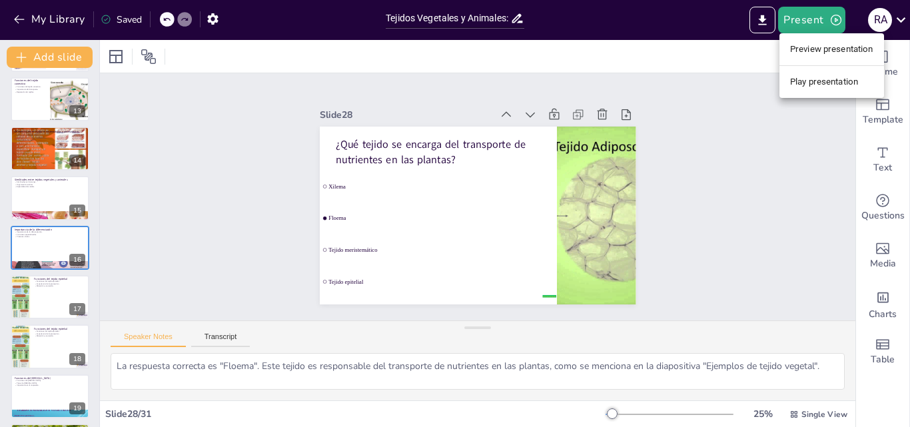
click at [824, 56] on li "Preview presentation" at bounding box center [831, 49] width 105 height 21
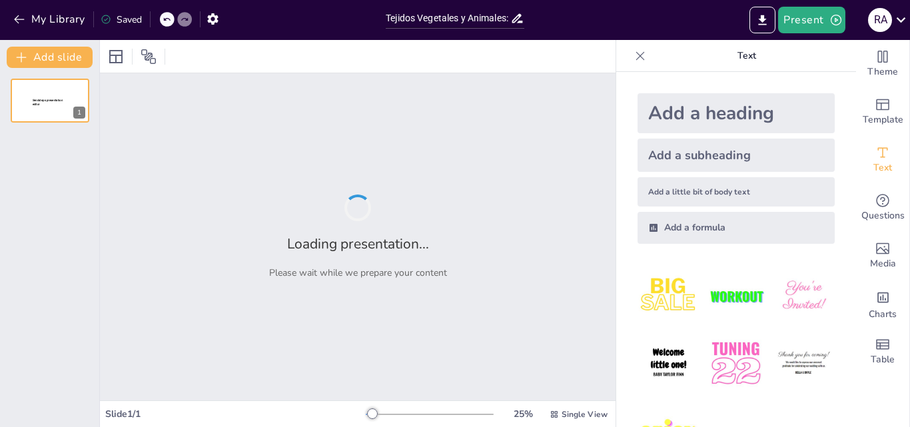
type input "Tejidos Vegetales y Animales: Estructura y Función en la Biología"
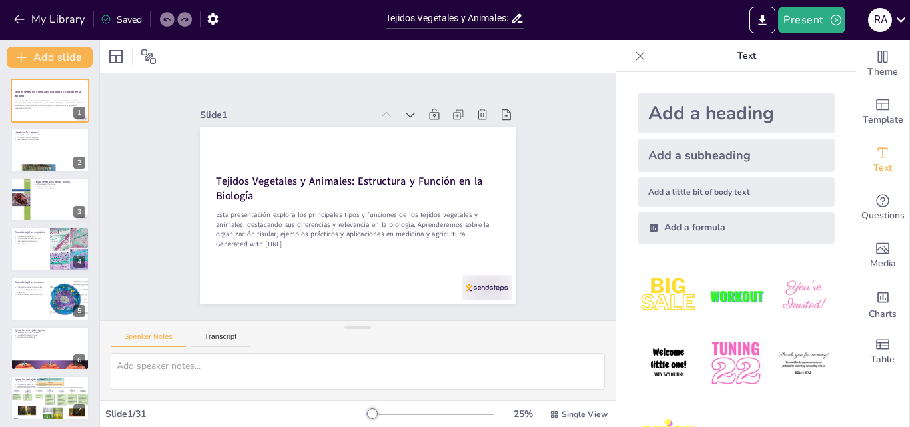
click at [631, 66] on div at bounding box center [640, 55] width 21 height 21
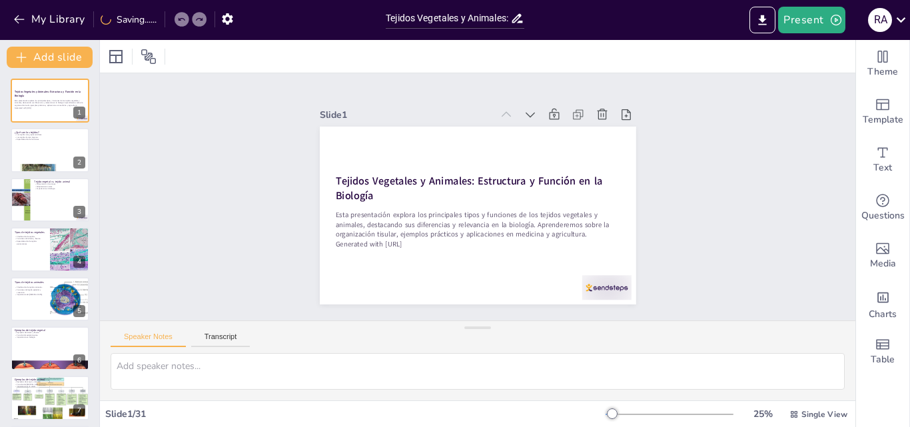
checkbox input "true"
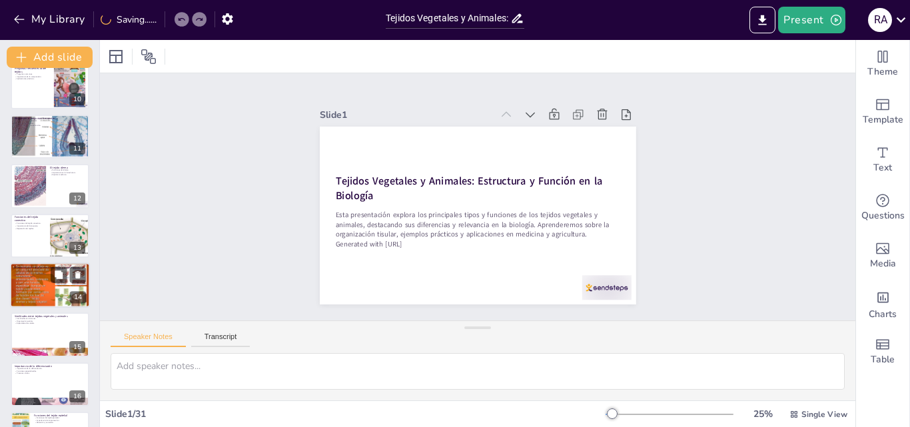
scroll to position [478, 0]
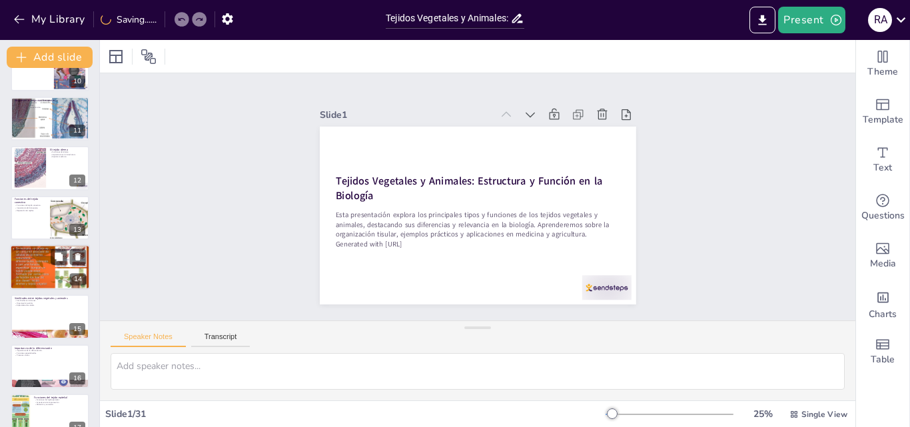
checkbox input "true"
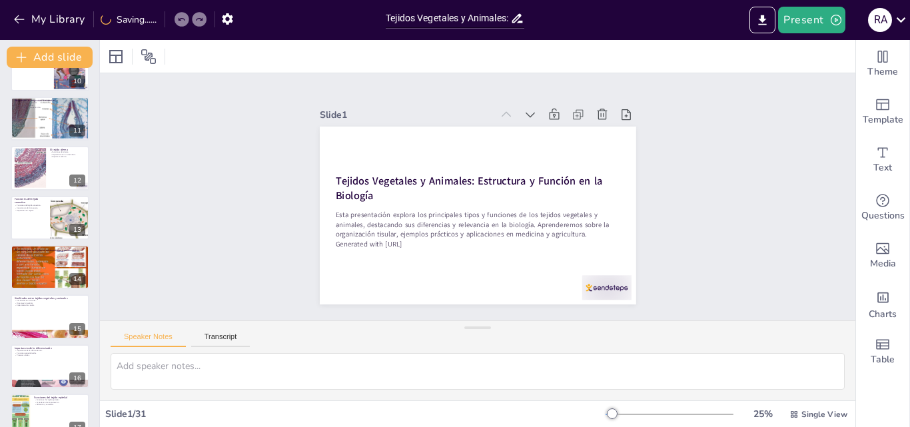
checkbox input "true"
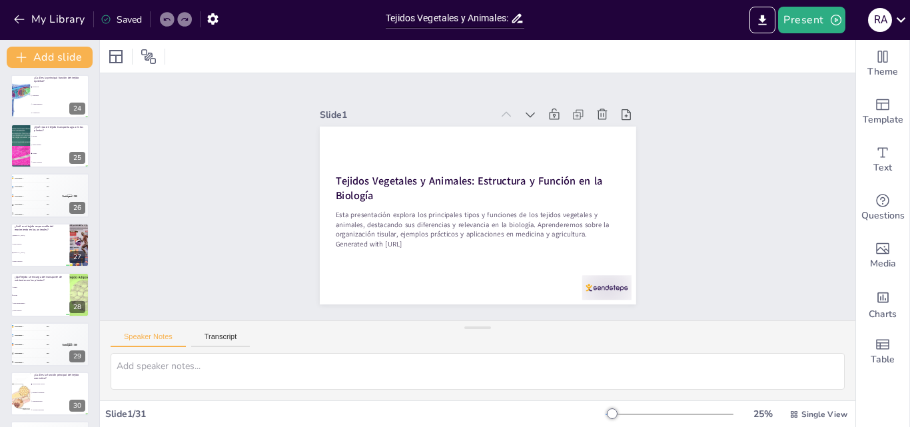
scroll to position [1193, 0]
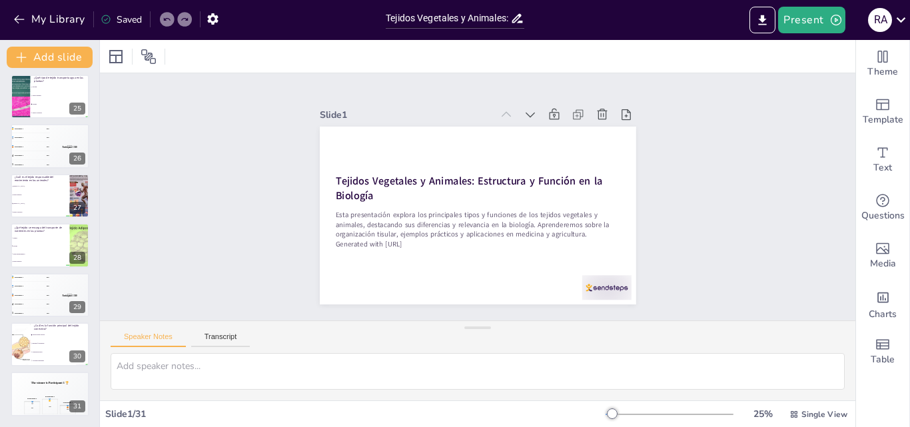
checkbox input "true"
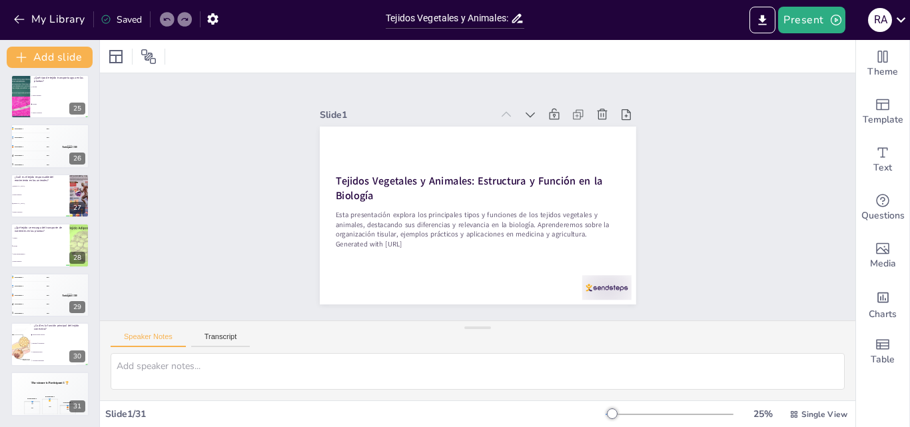
checkbox input "true"
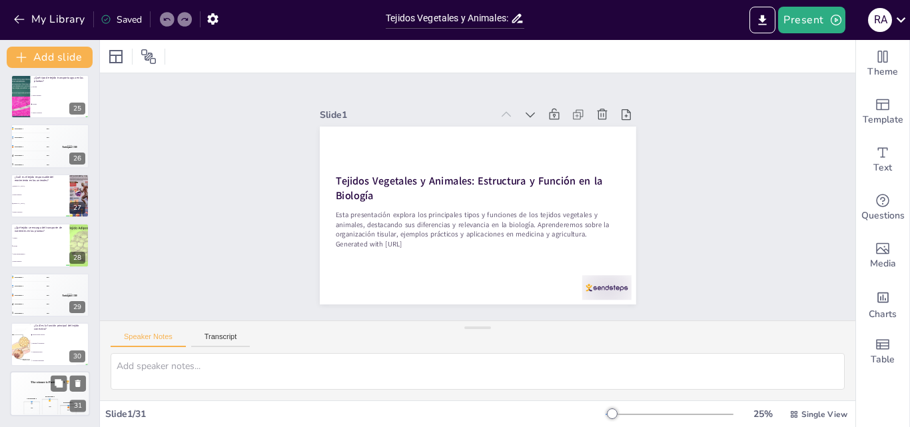
checkbox input "true"
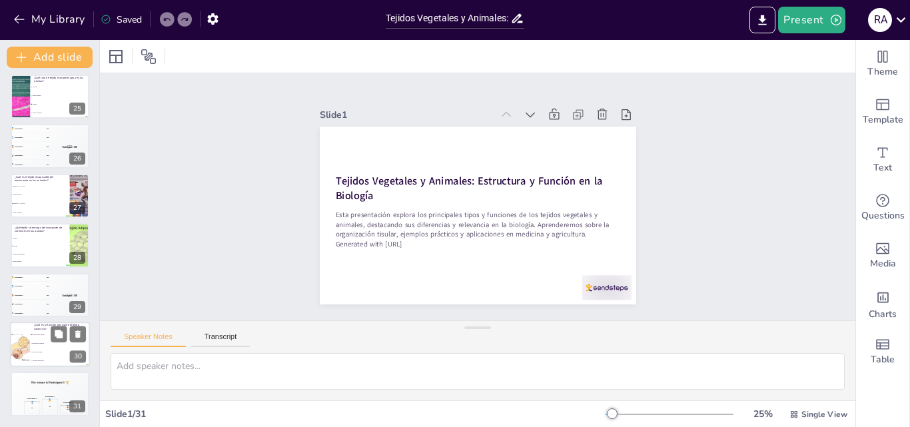
checkbox input "true"
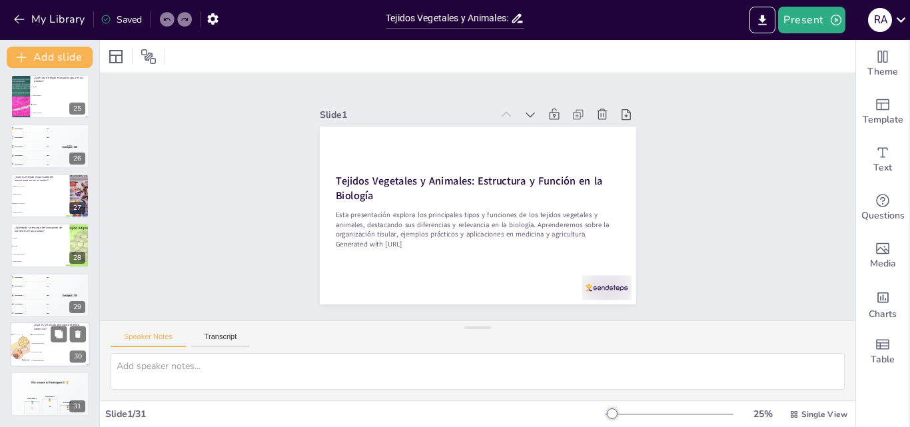
checkbox input "true"
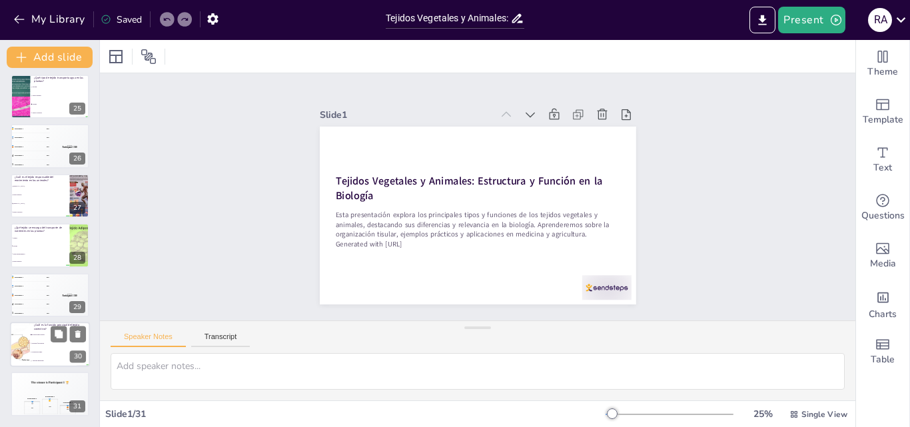
click at [33, 337] on li "Proporcionar soporte" at bounding box center [60, 334] width 60 height 9
type textarea "La respuesta correcta es "Proporcionar soporte". El tejido conectivo une y sost…"
checkbox input "true"
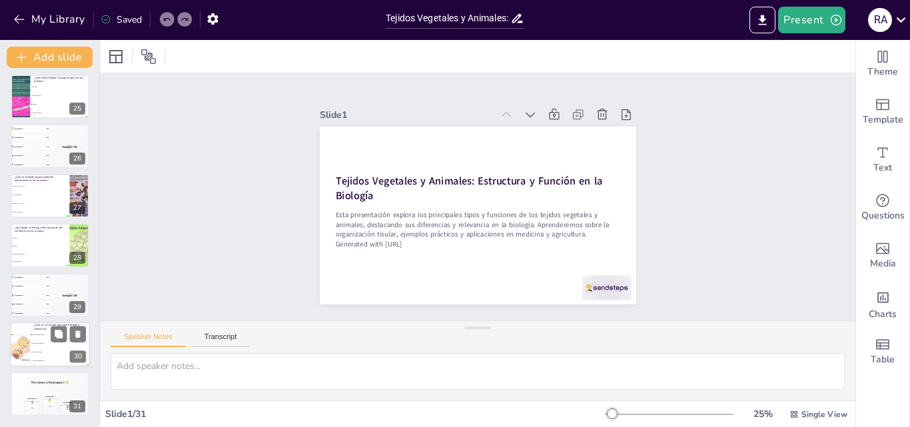
checkbox input "true"
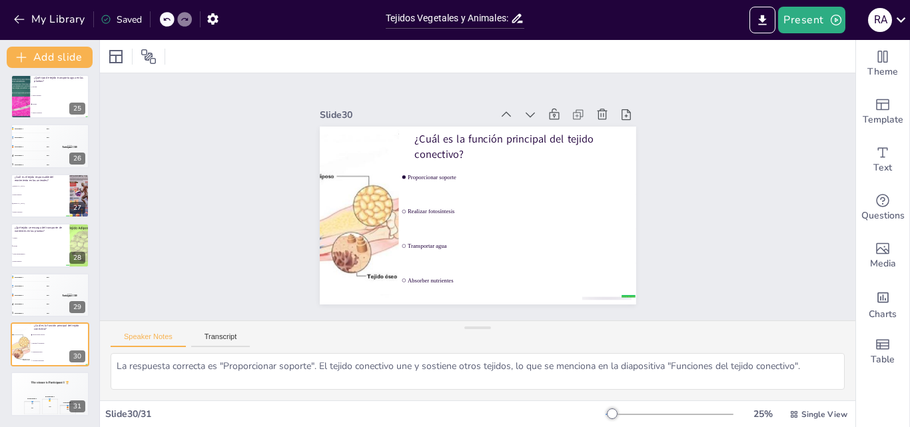
checkbox input "true"
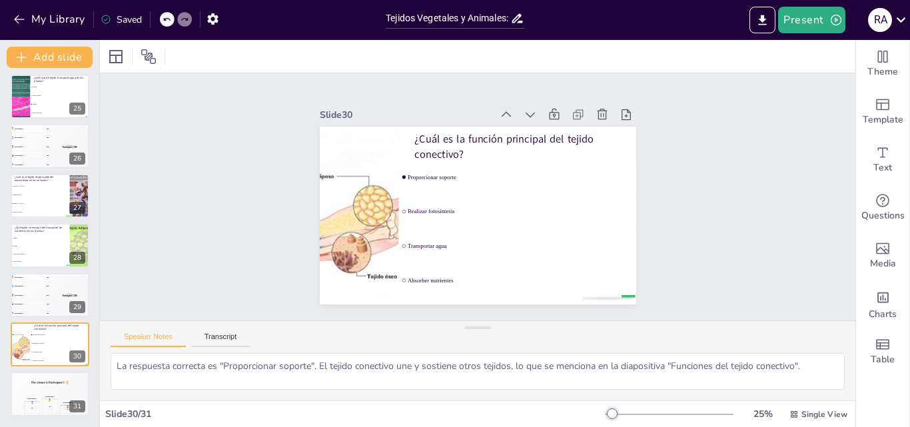
checkbox input "true"
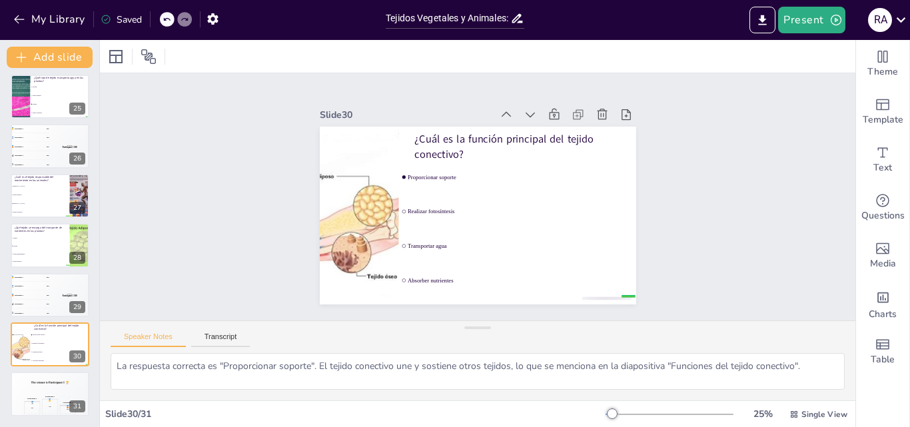
checkbox input "true"
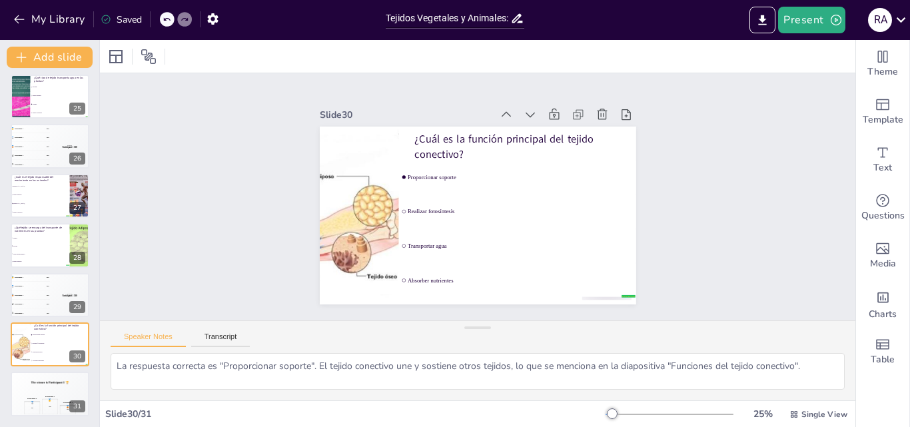
checkbox input "true"
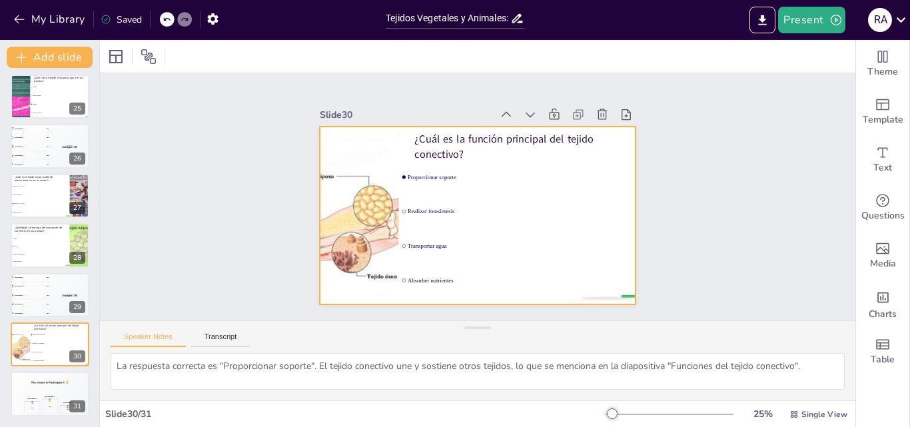
checkbox input "true"
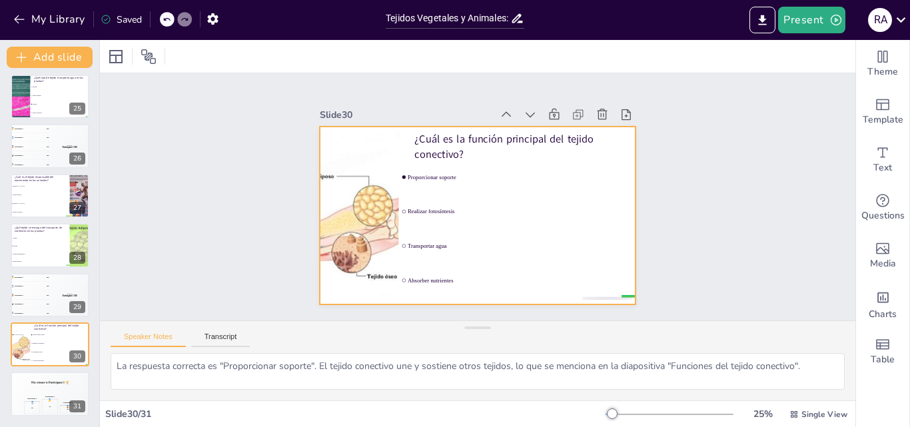
checkbox input "true"
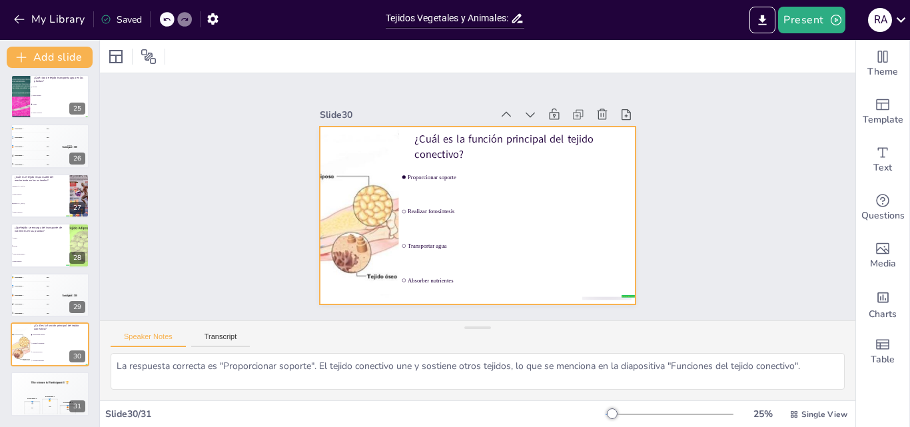
checkbox input "true"
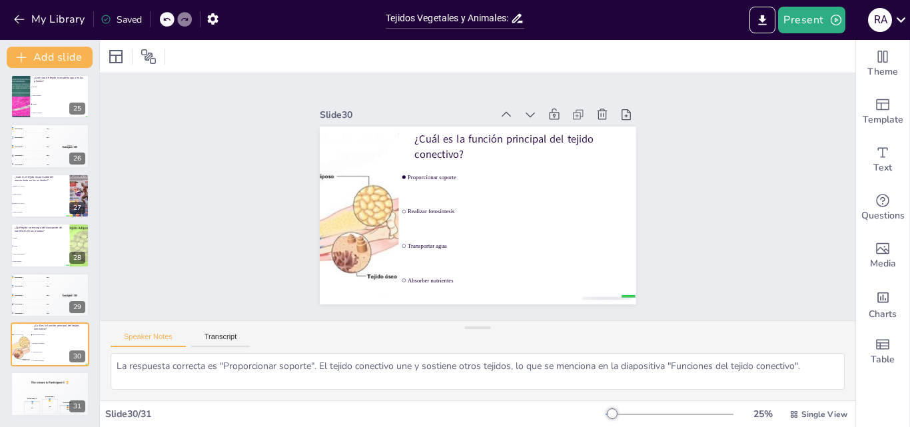
click at [705, 265] on div "Slide 1 Tejidos Vegetales y Animales: Estructura y Función en la Biología Esta …" at bounding box center [478, 197] width 791 height 533
checkbox input "true"
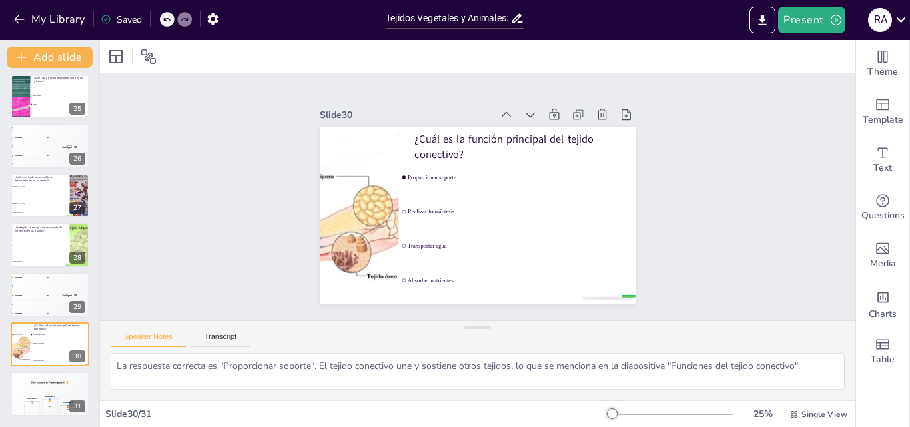
checkbox input "true"
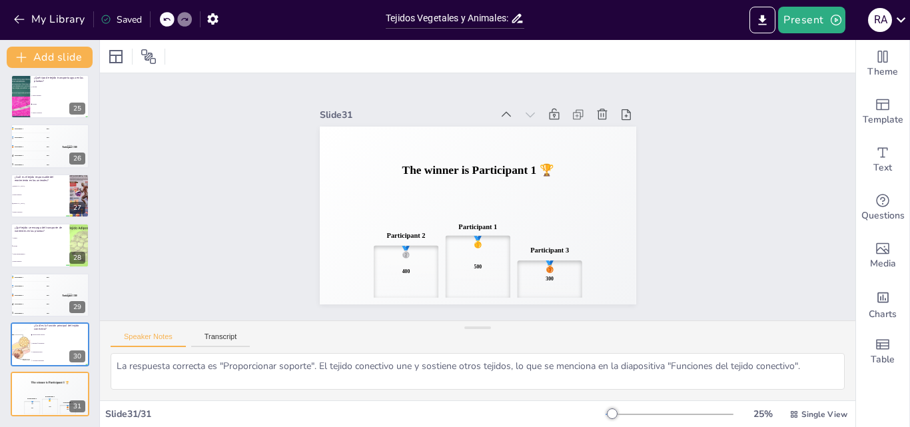
checkbox input "true"
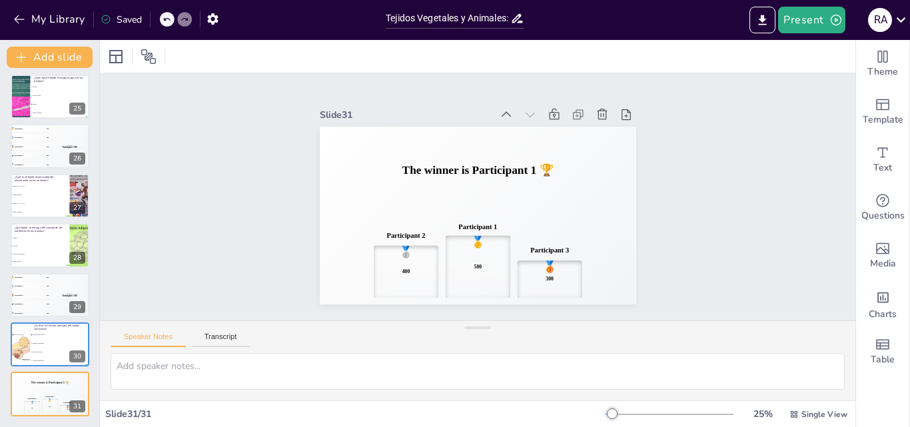
checkbox input "true"
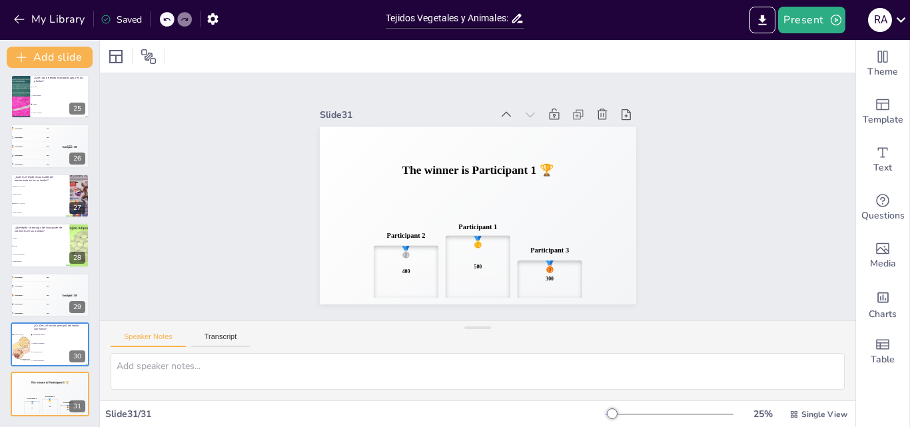
checkbox input "true"
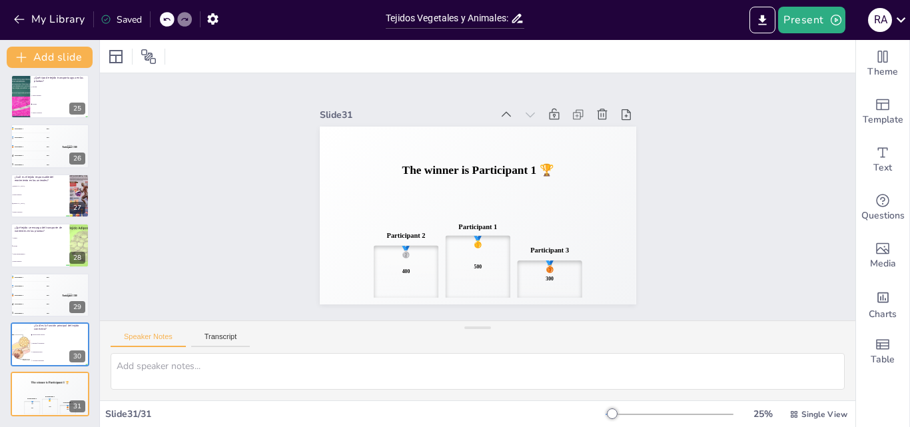
type textarea "La respuesta correcta es "Proporcionar soporte". El tejido conectivo une y sost…"
checkbox input "true"
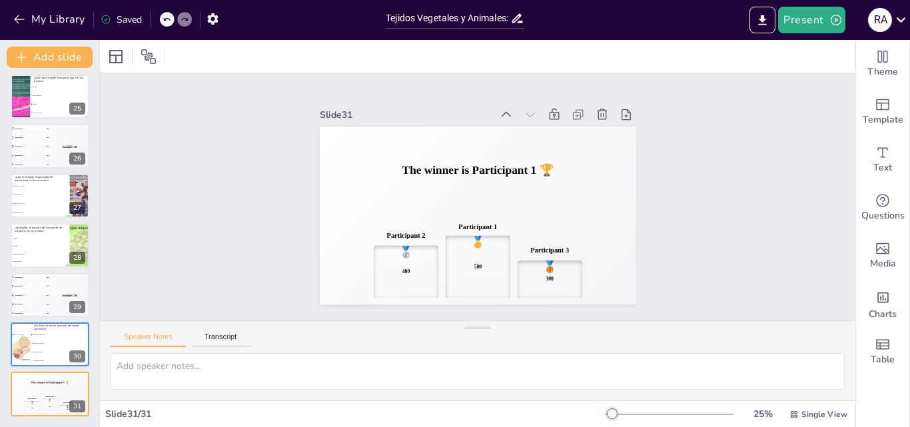
checkbox input "true"
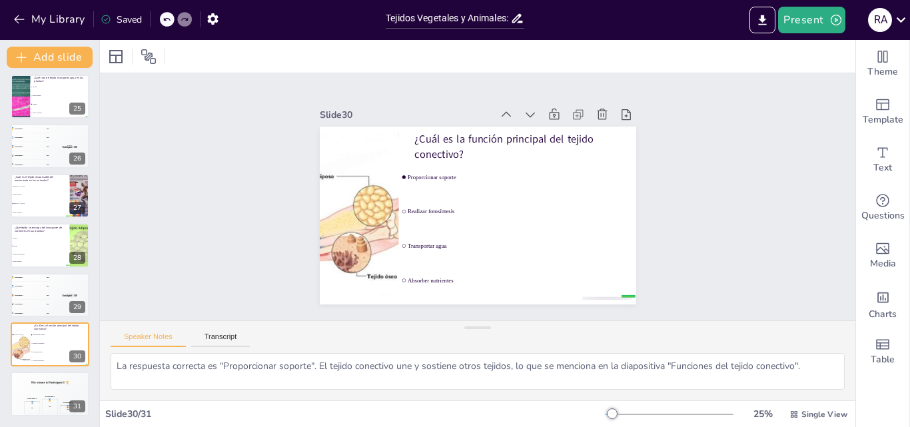
checkbox input "true"
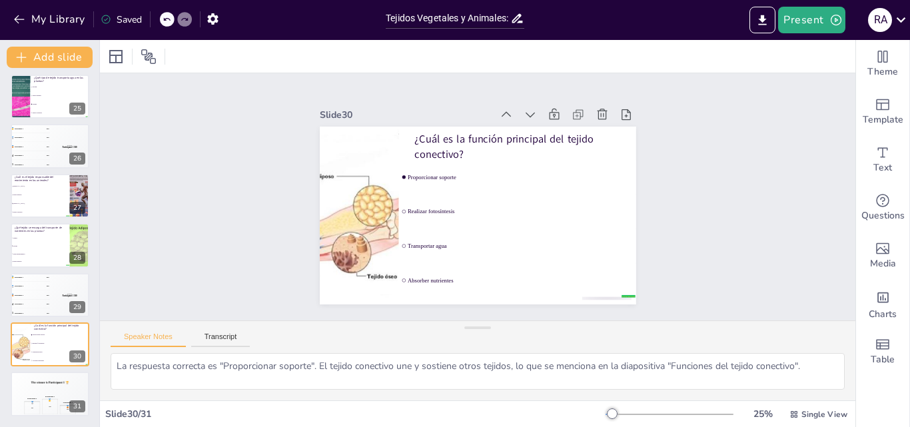
checkbox input "true"
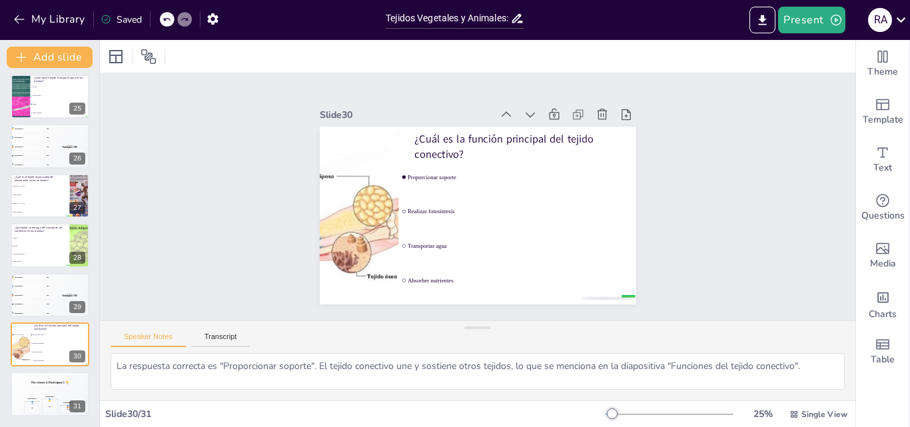
checkbox input "true"
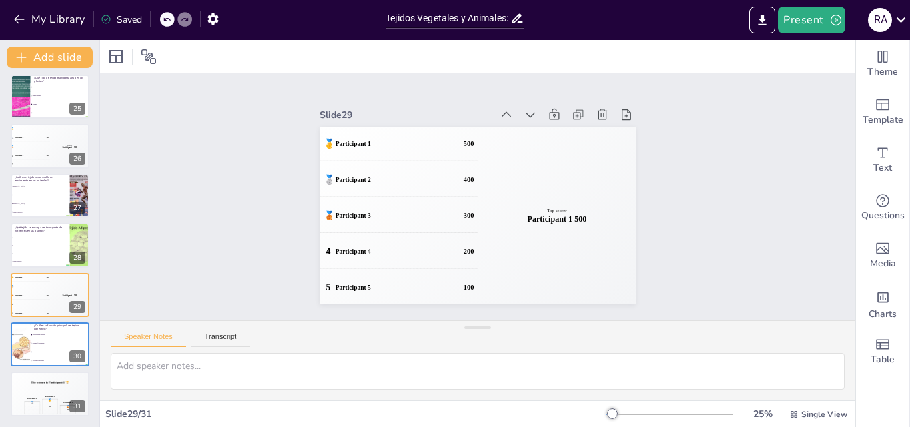
checkbox input "true"
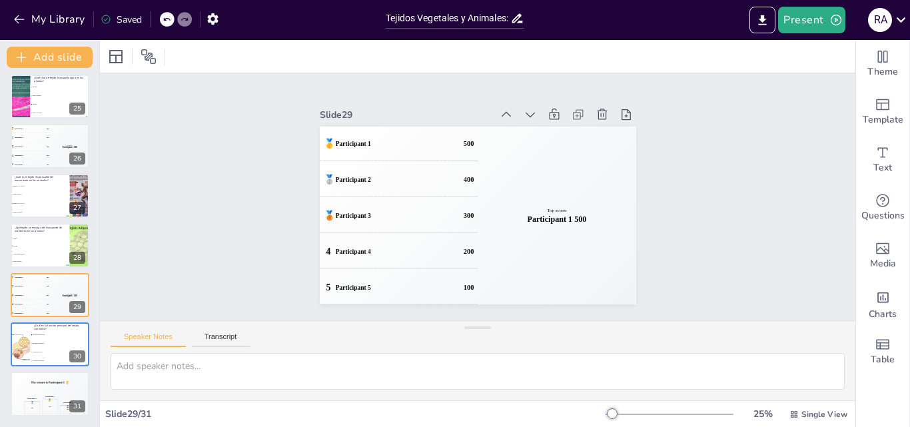
type textarea "La respuesta correcta es "Floema". Este tejido es responsable del transporte de…"
checkbox input "true"
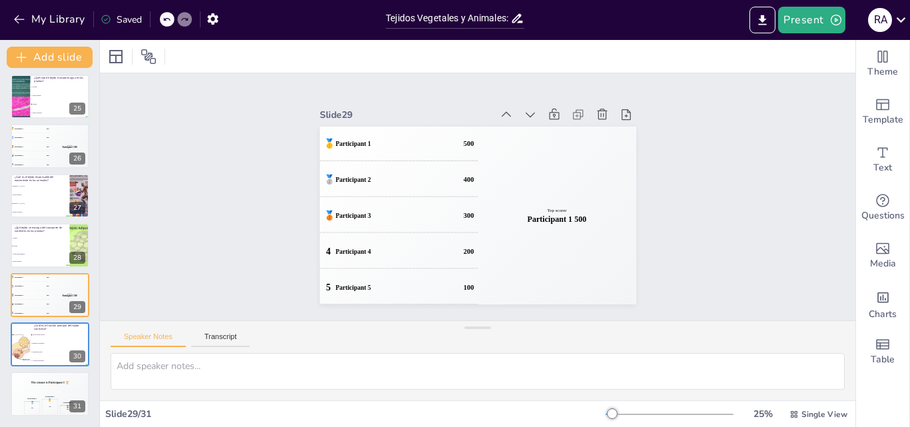
checkbox input "true"
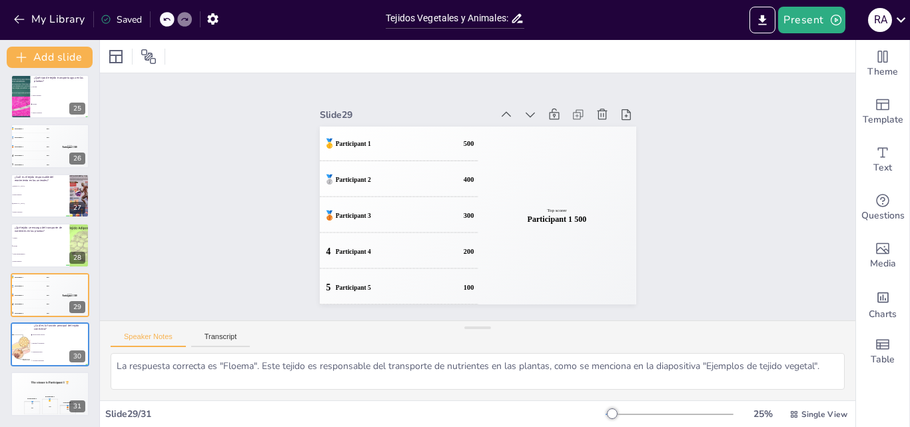
checkbox input "true"
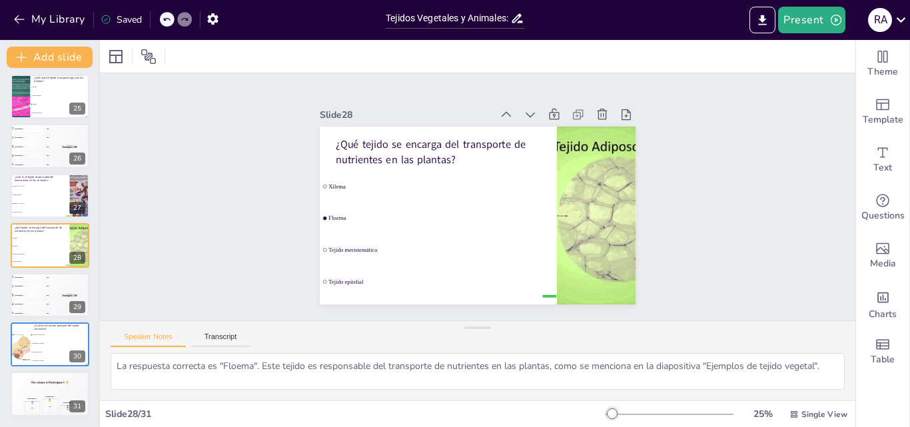
checkbox input "true"
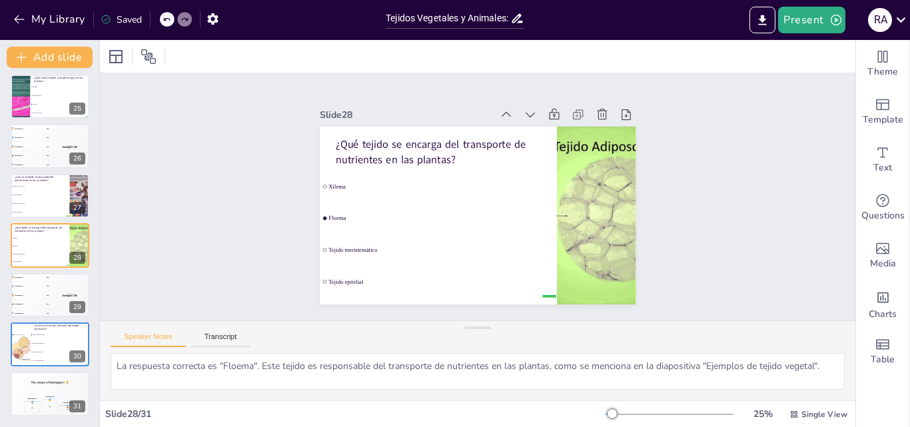
checkbox input "true"
type textarea "La respuesta correcta es "[MEDICAL_DATA]". Este tejido es responsable del movim…"
checkbox input "true"
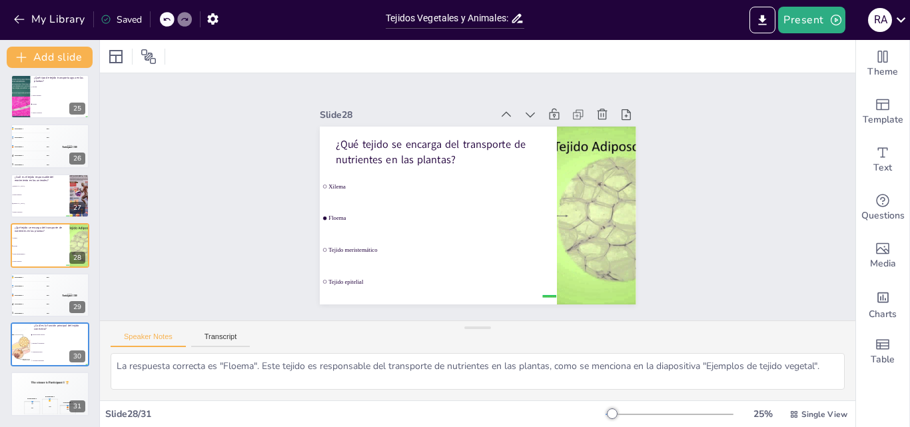
checkbox input "true"
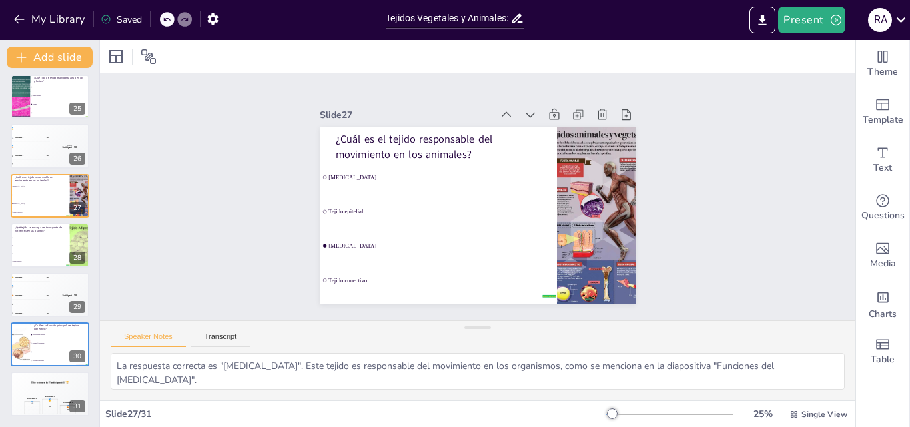
checkbox input "true"
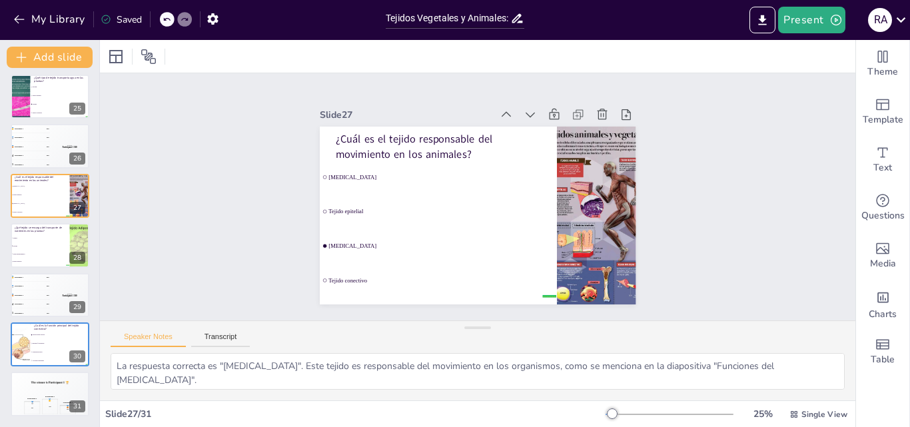
checkbox input "true"
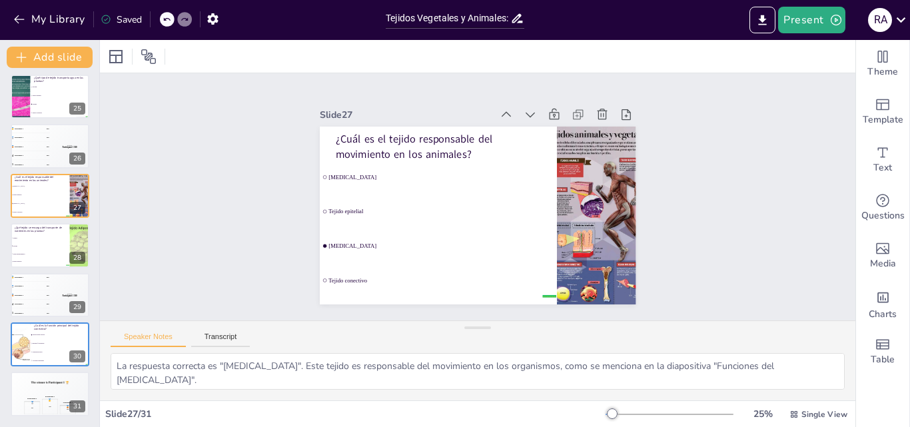
checkbox input "true"
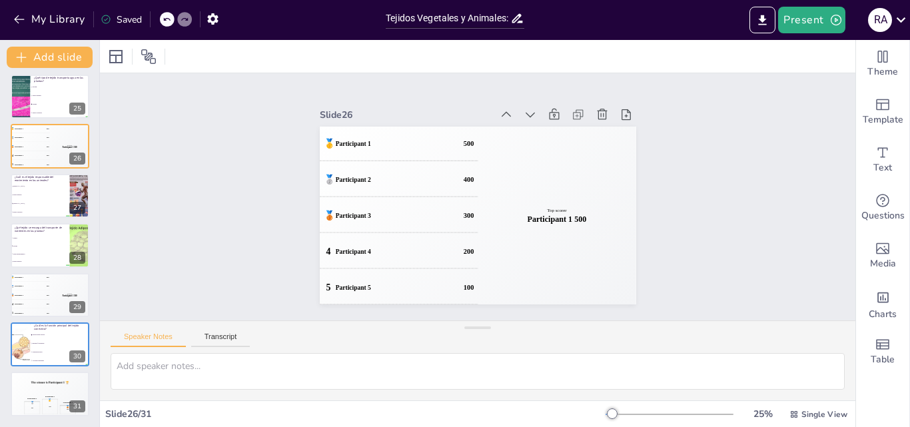
checkbox input "true"
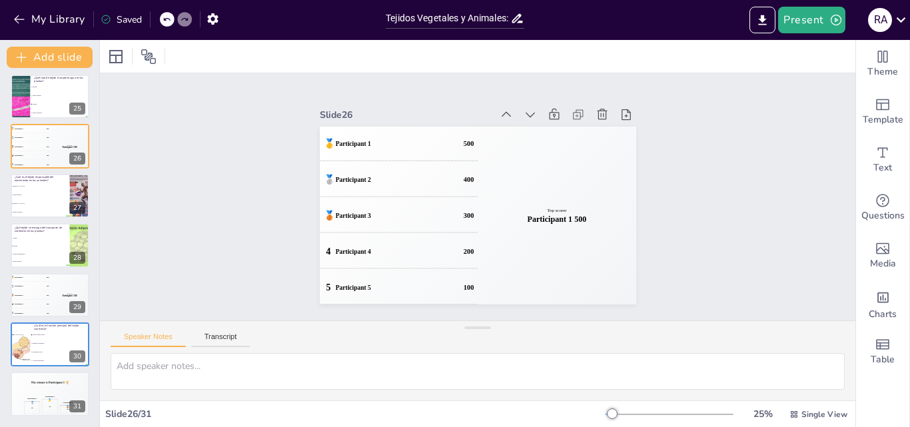
type textarea "La respuesta correcta es "Xilema". Este tejido es responsable del transporte de…"
checkbox input "true"
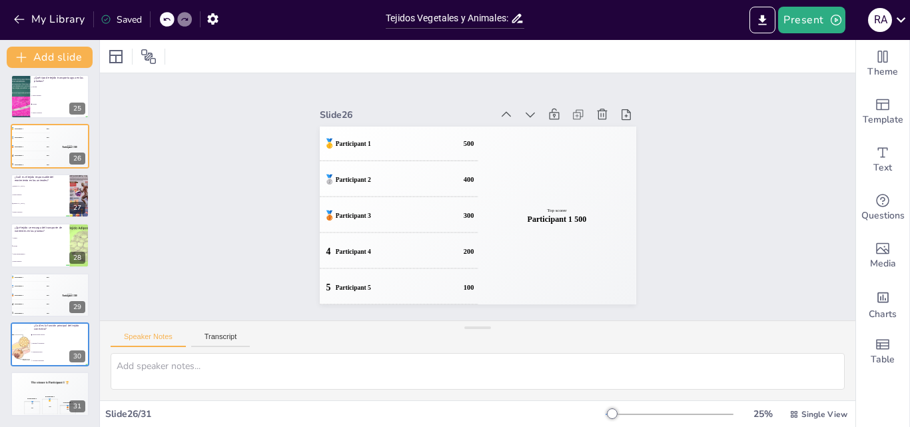
checkbox input "true"
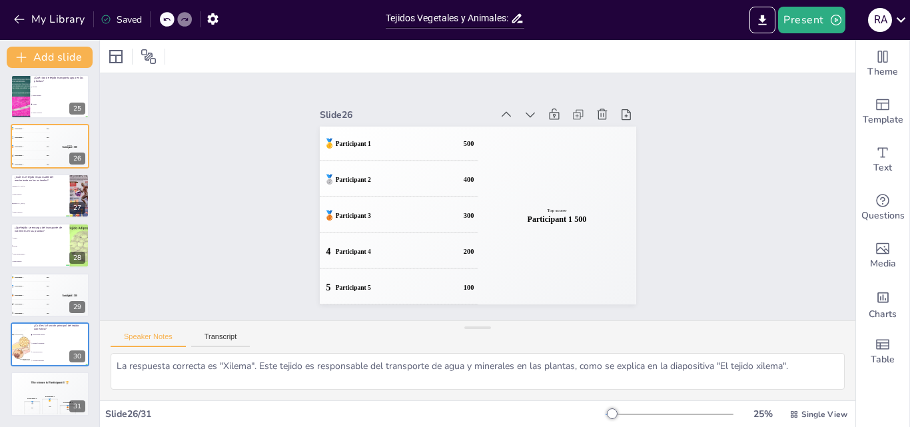
checkbox input "true"
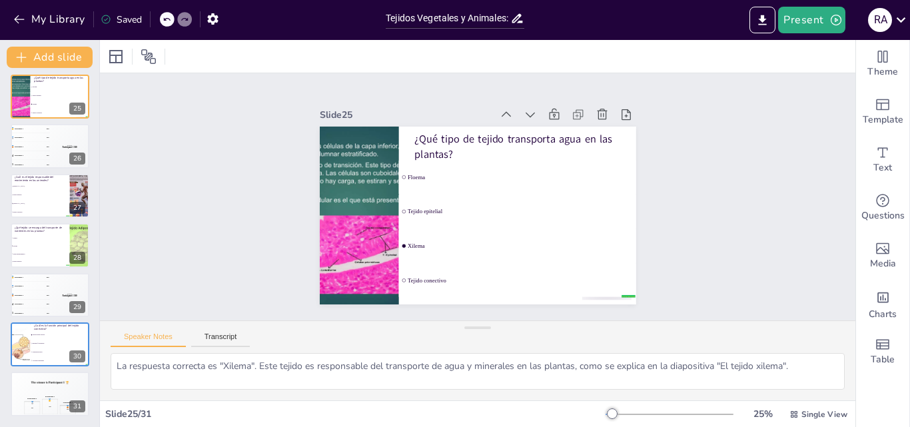
checkbox input "true"
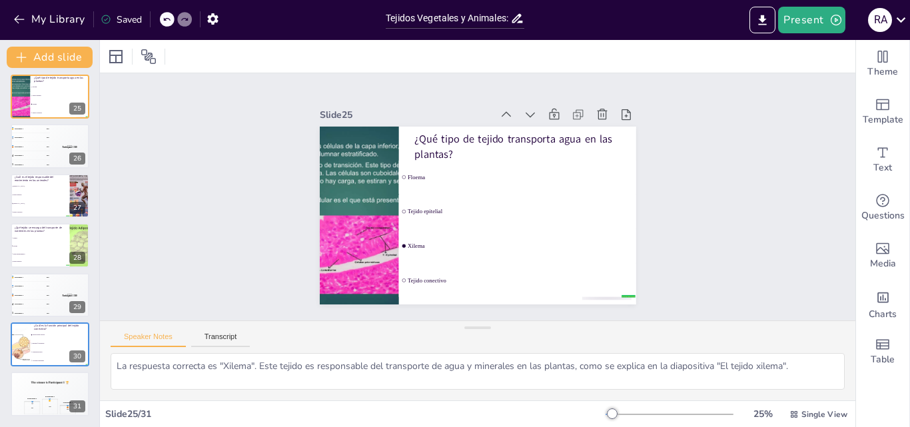
checkbox input "true"
type textarea "La respuesta correcta es "Protección". El tejido epitelial cubre las superficie…"
checkbox input "true"
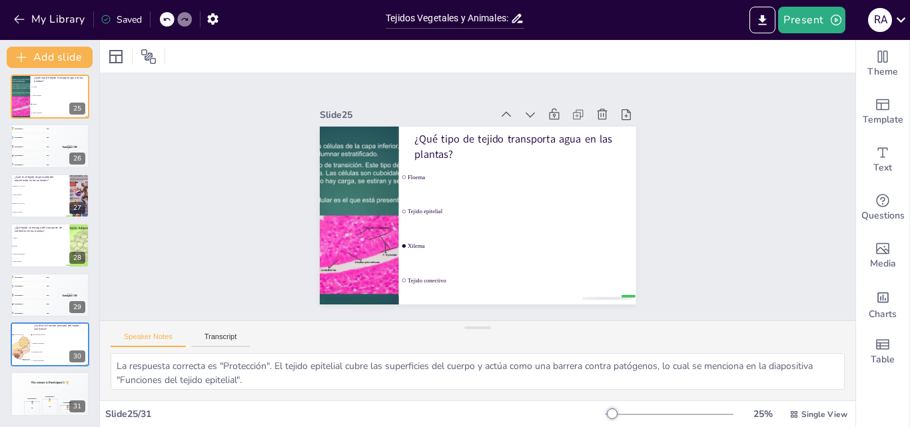
checkbox input "true"
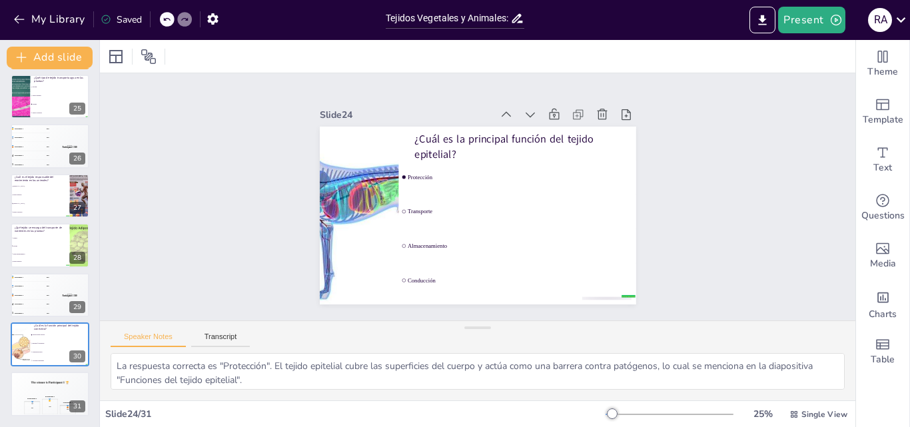
checkbox input "true"
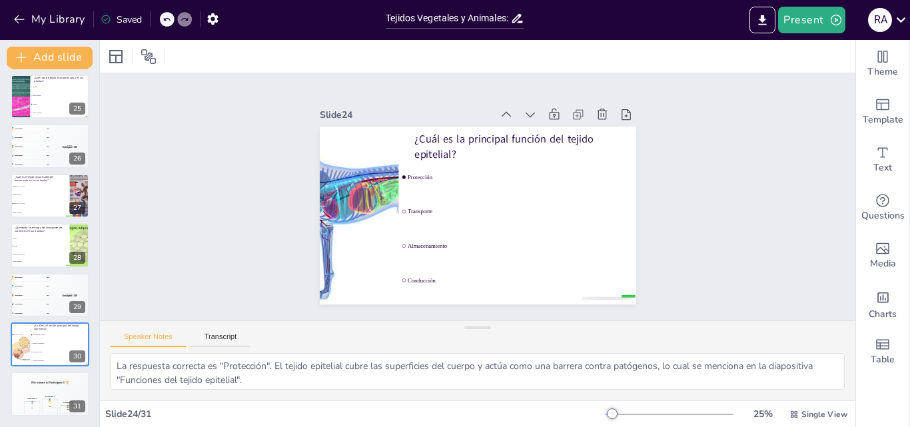
checkbox input "true"
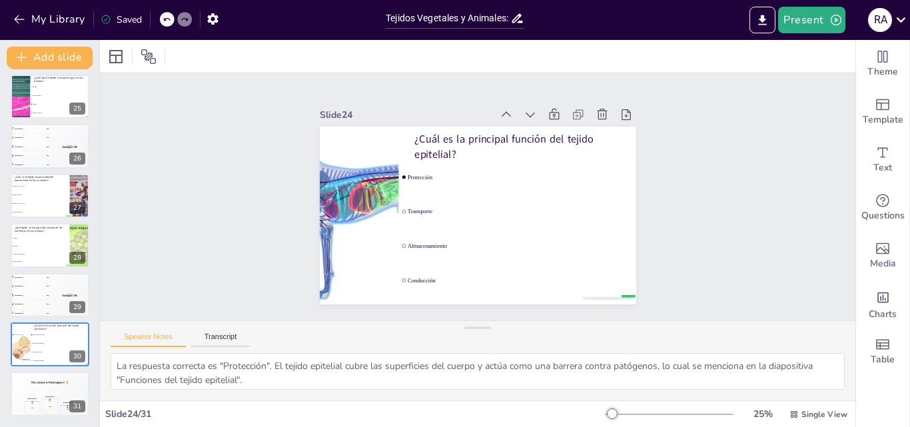
checkbox input "true"
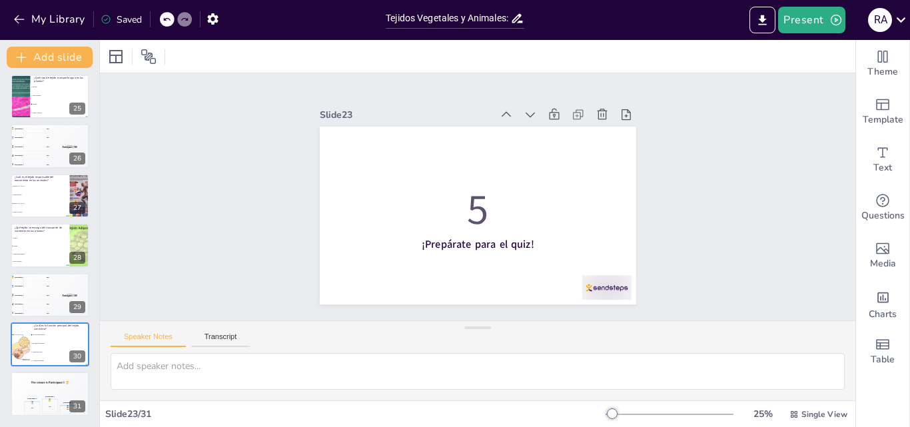
checkbox input "true"
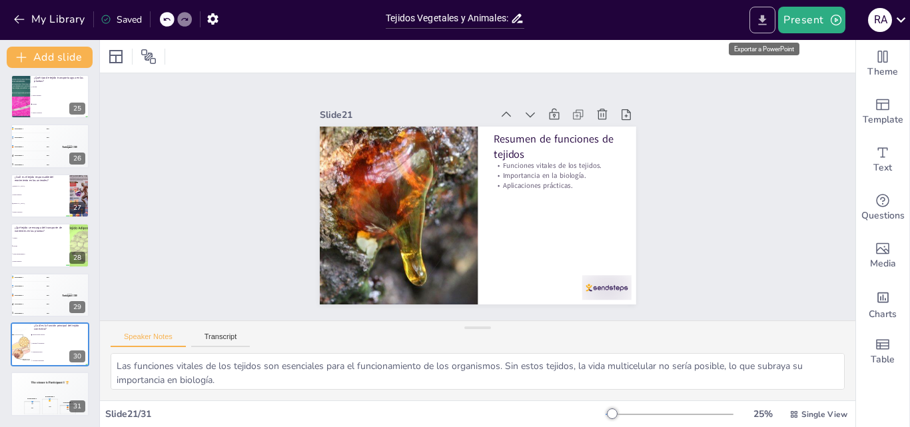
click at [764, 28] on button "Export to PowerPoint" at bounding box center [762, 20] width 26 height 27
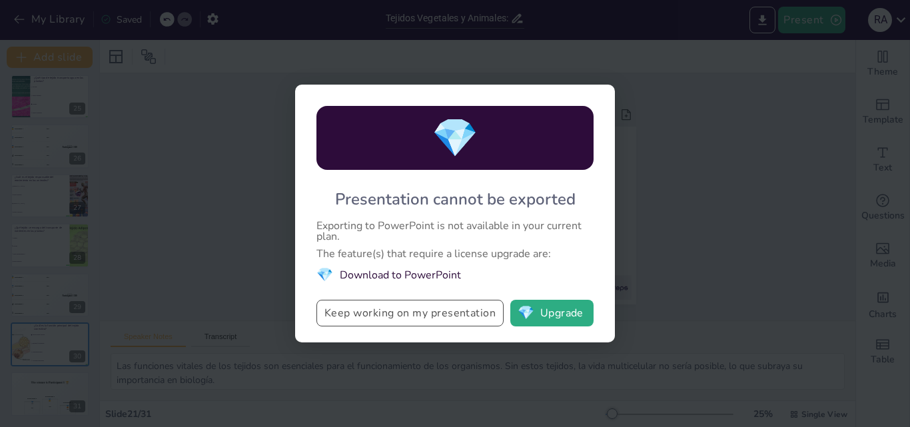
click at [432, 326] on button "Keep working on my presentation" at bounding box center [409, 313] width 187 height 27
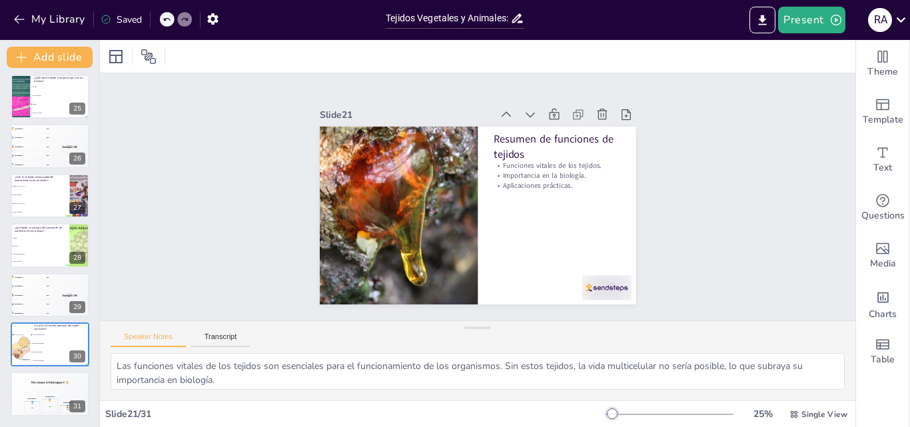
click at [665, 179] on div "Slide 1 Tejidos Vegetales y Animales: Estructura y Función en la Biología Esta …" at bounding box center [478, 196] width 790 height 399
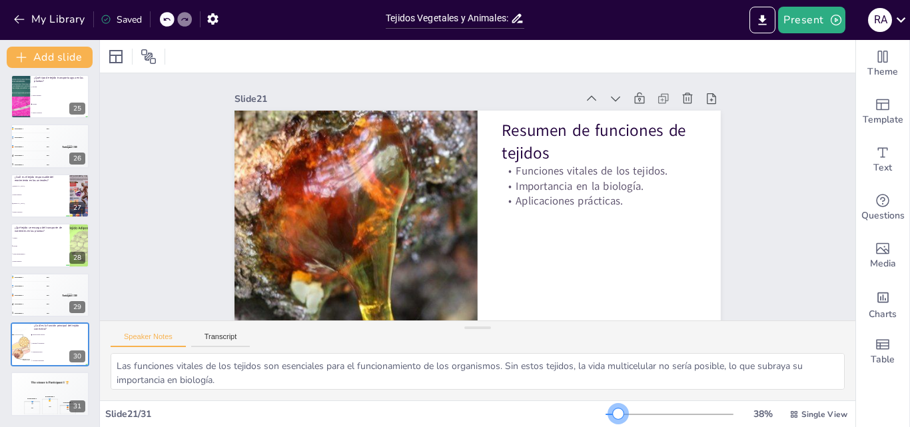
click at [613, 413] on div at bounding box center [618, 413] width 11 height 11
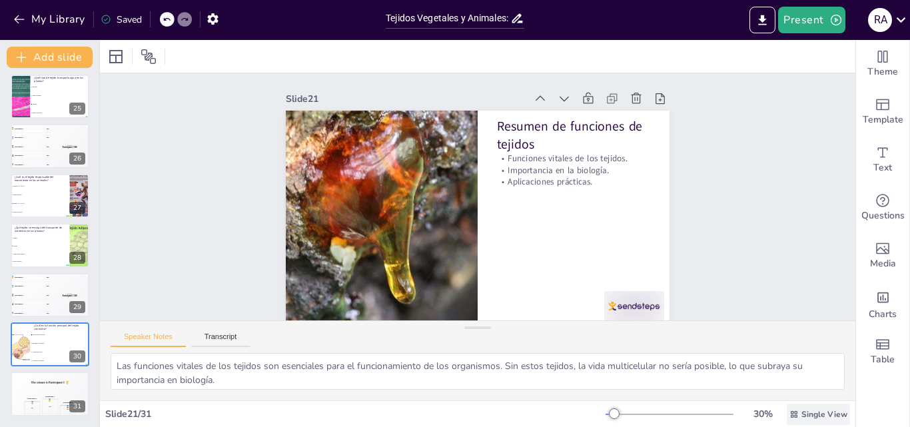
click at [789, 416] on icon at bounding box center [793, 414] width 9 height 9
click at [799, 390] on font "Vista de lista" at bounding box center [801, 384] width 54 height 13
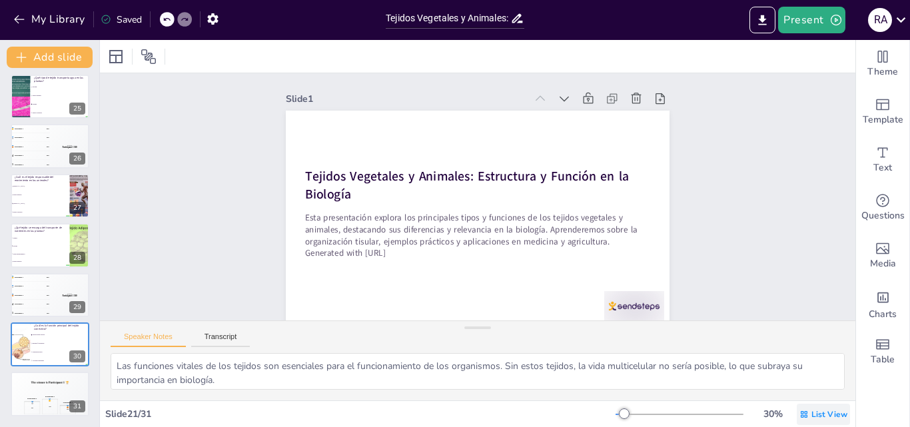
click at [801, 412] on icon at bounding box center [804, 413] width 7 height 7
click at [809, 364] on font "Vista única" at bounding box center [788, 358] width 45 height 13
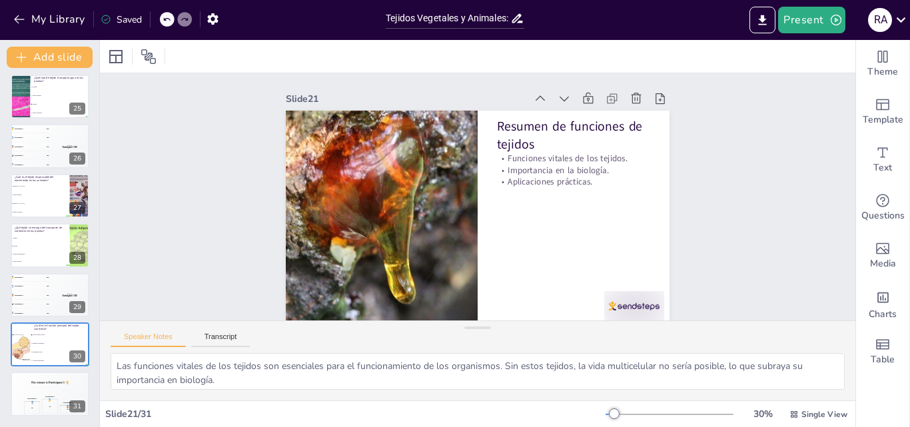
click at [798, 284] on div "Slide 1 Tejidos Vegetales y Animales: Estructura y Función en la Biología Esta …" at bounding box center [477, 200] width 777 height 330
